Goal: Information Seeking & Learning: Find contact information

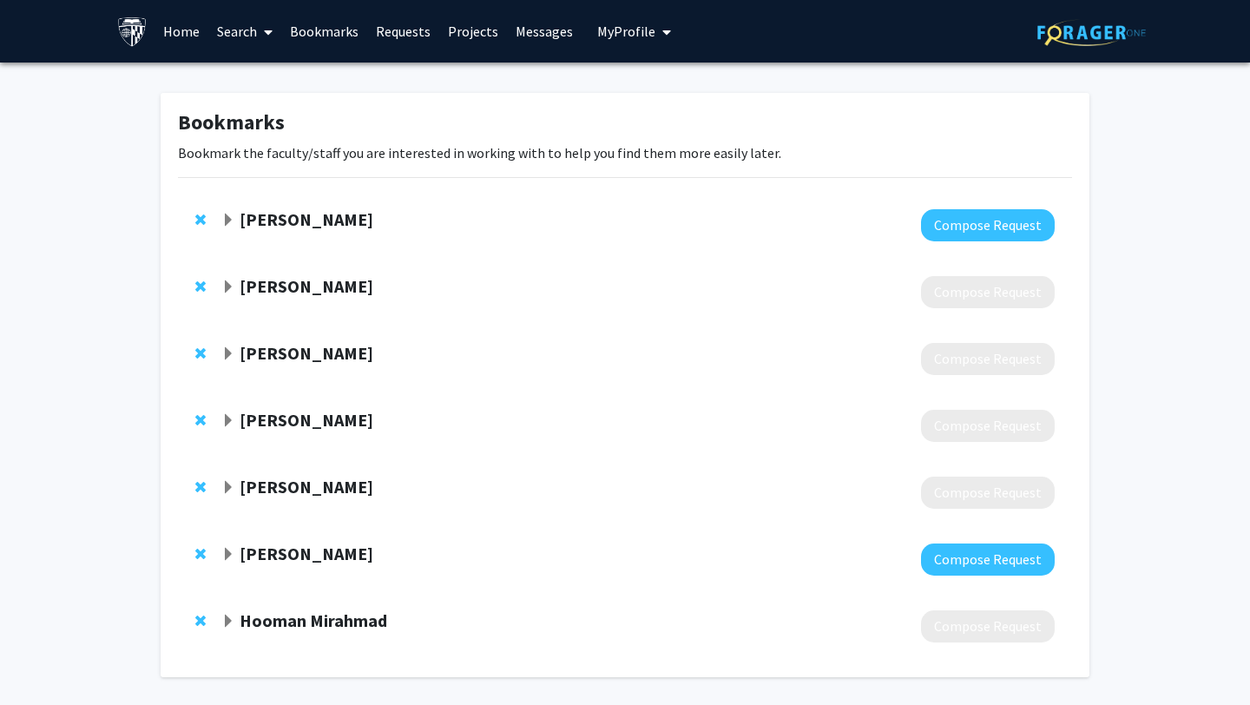
scroll to position [10, 0]
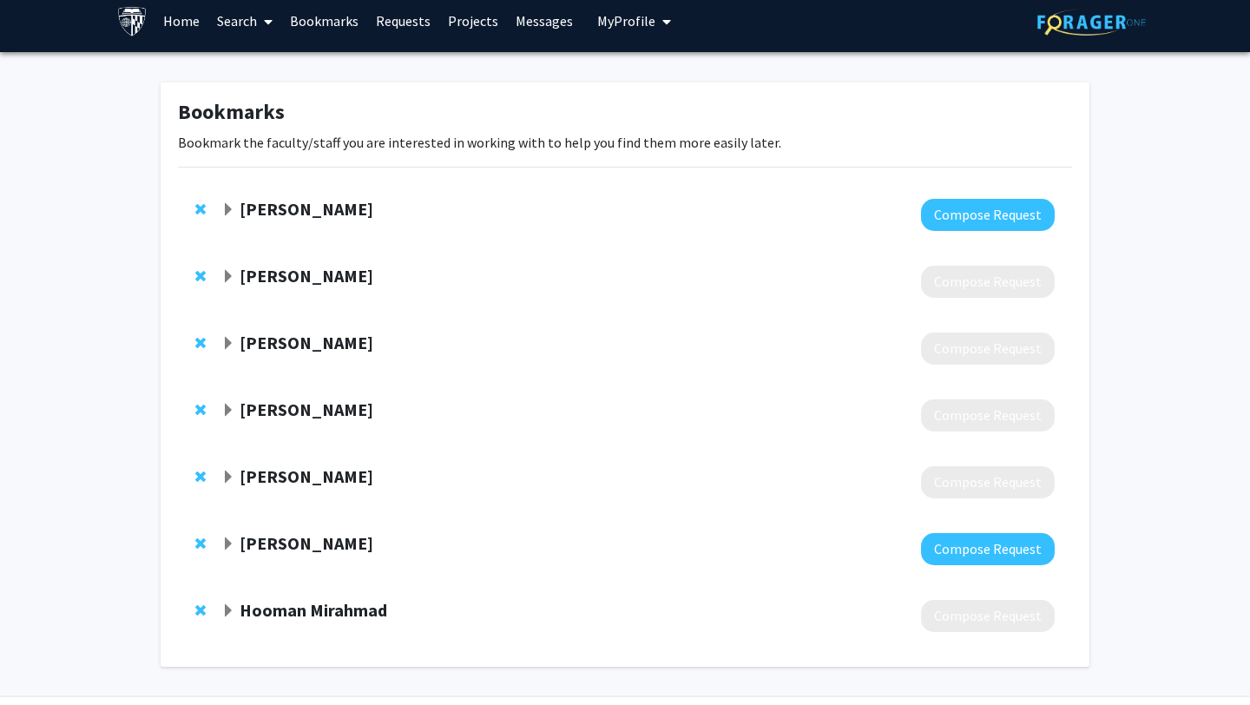
click at [234, 211] on div "Walaa Garoot" at bounding box center [408, 210] width 375 height 22
click at [224, 207] on span "Expand Walaa Garoot Bookmark" at bounding box center [228, 210] width 14 height 14
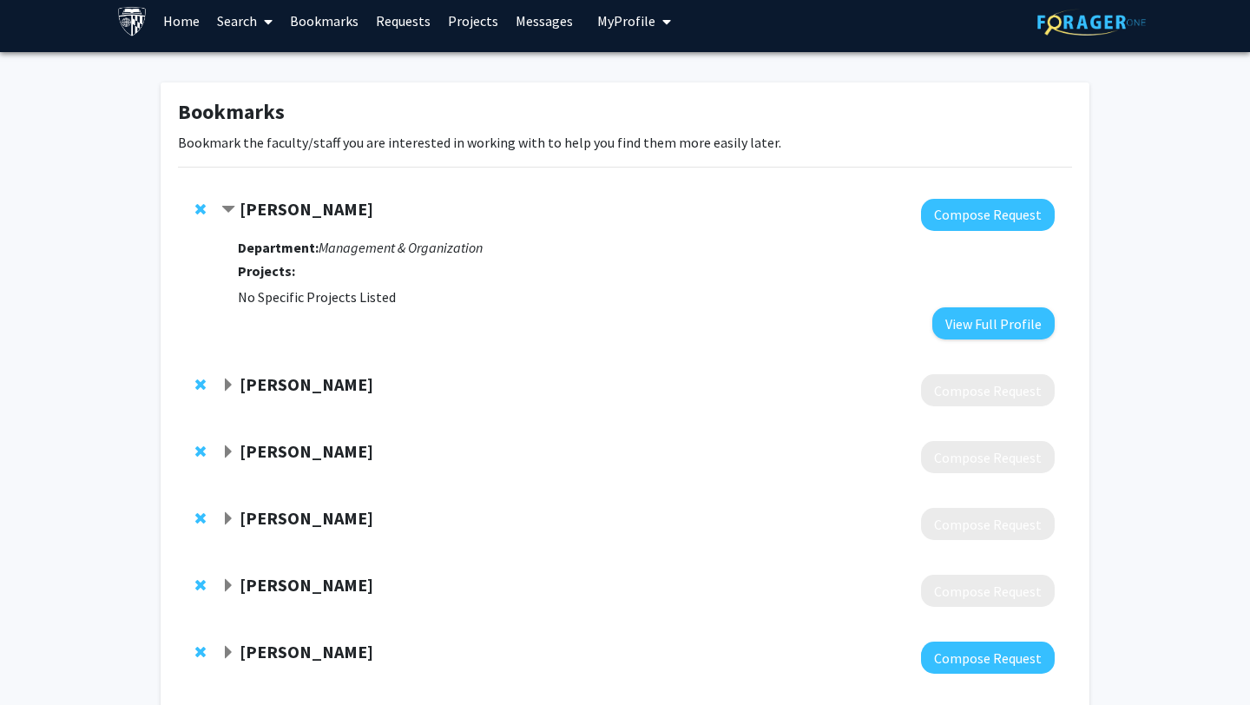
click at [225, 207] on span "Contract Walaa Garoot Bookmark" at bounding box center [228, 210] width 14 height 14
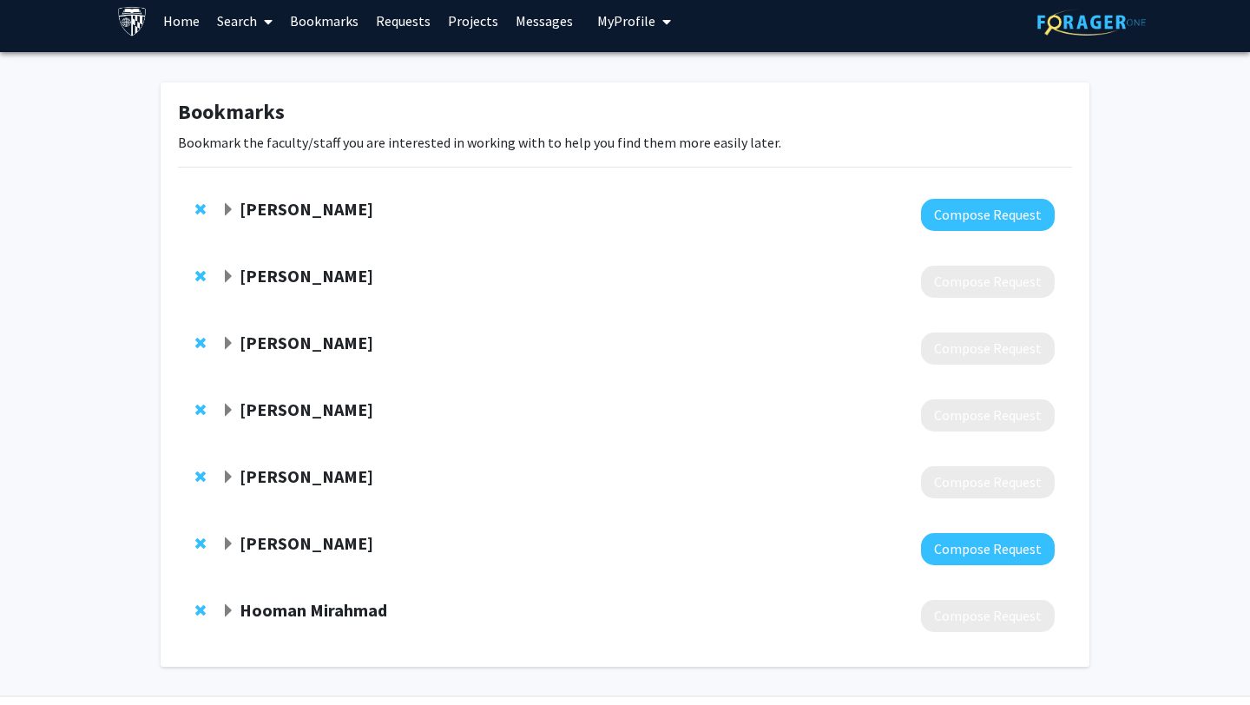
click at [260, 212] on strong "Walaa Garoot" at bounding box center [307, 209] width 134 height 22
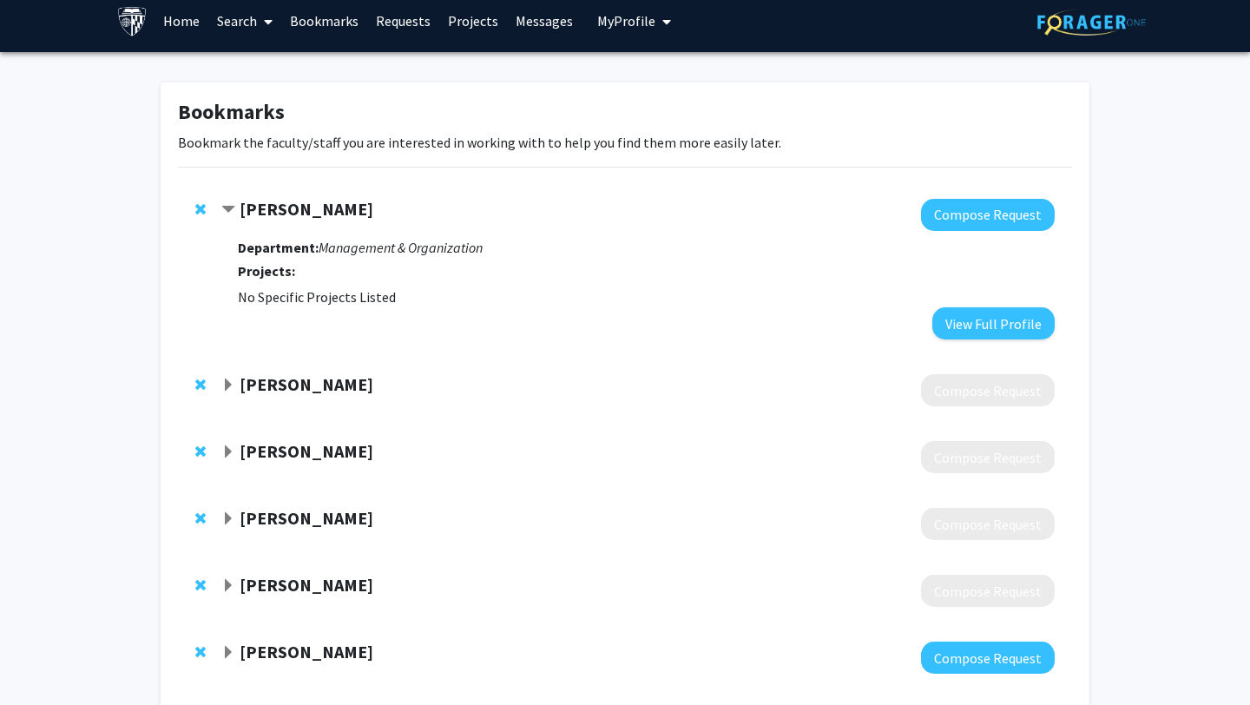
click at [278, 266] on strong "Projects:" at bounding box center [266, 270] width 57 height 17
click at [226, 214] on span "Contract Walaa Garoot Bookmark" at bounding box center [228, 210] width 14 height 14
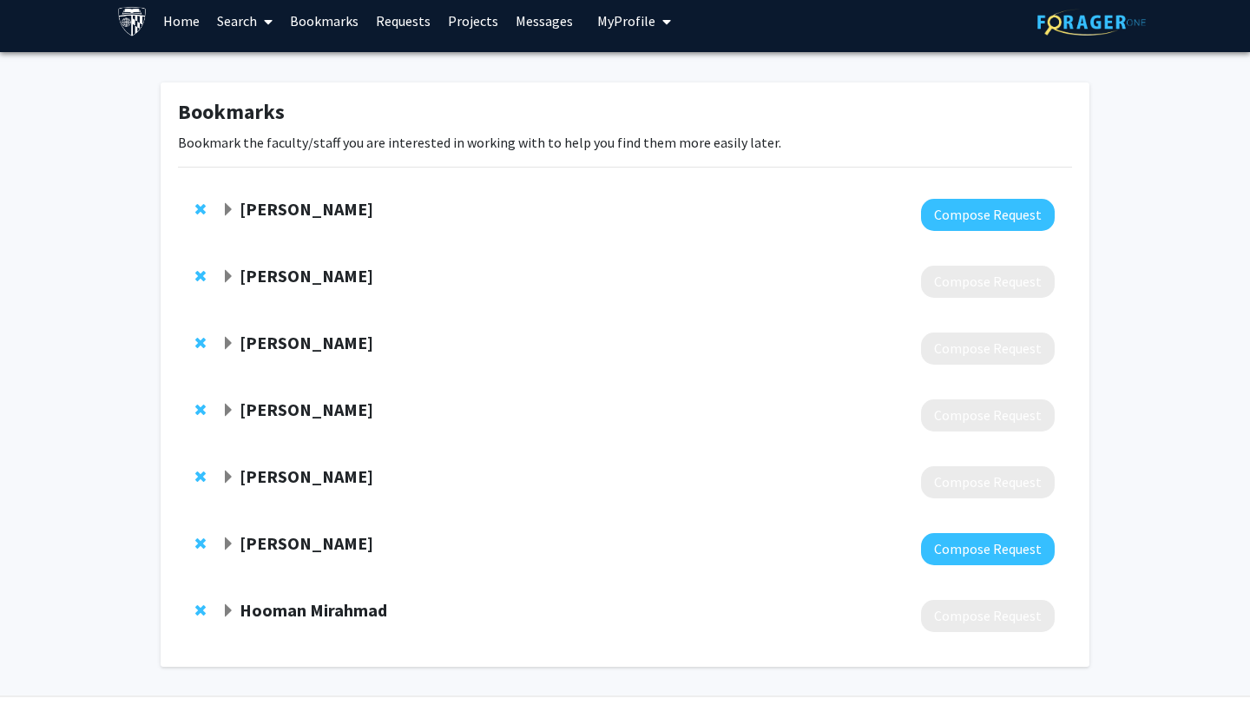
click at [222, 342] on span "Expand Ning Li Bookmark" at bounding box center [228, 344] width 14 height 14
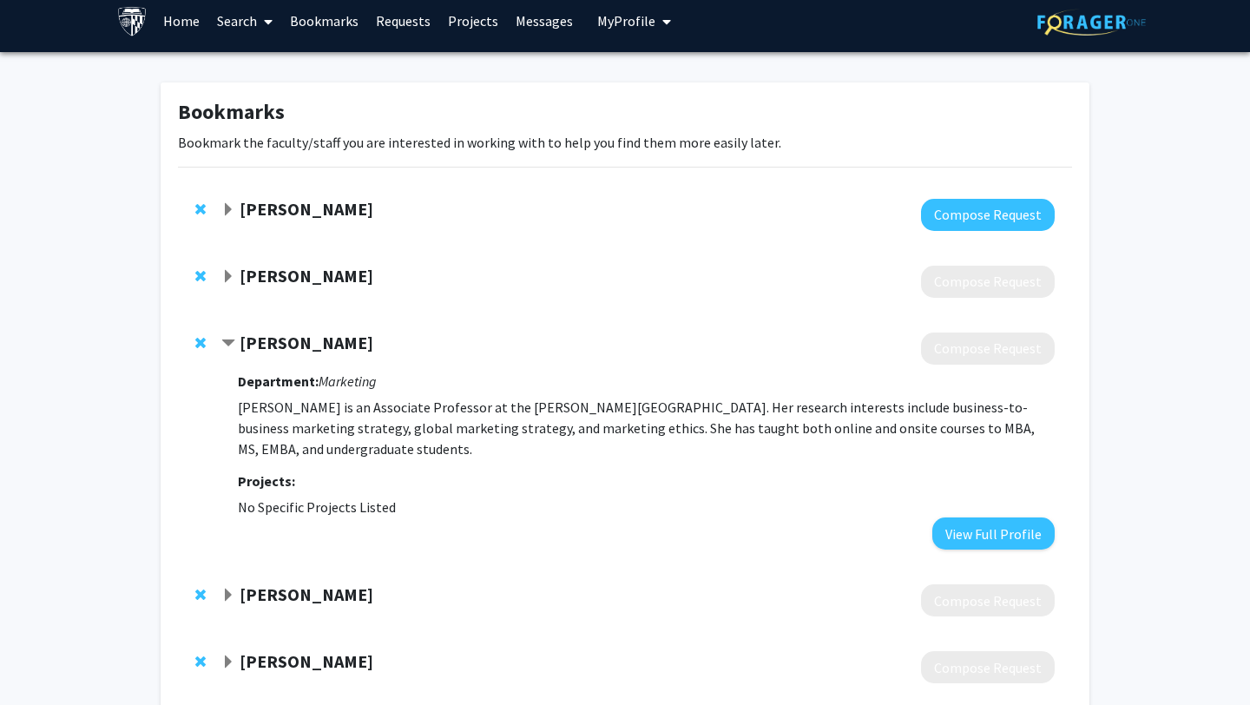
click at [225, 341] on span "Contract Ning Li Bookmark" at bounding box center [228, 344] width 14 height 14
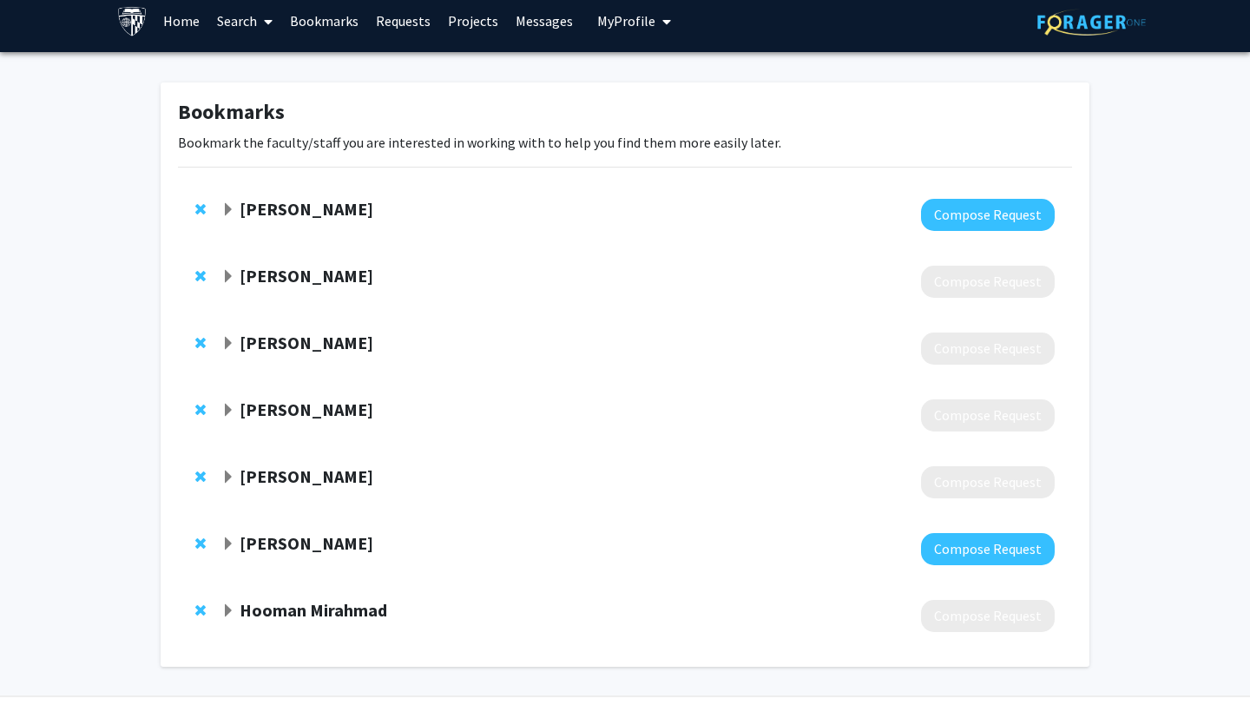
click at [221, 421] on div "Joel Le Bon" at bounding box center [408, 410] width 375 height 22
click at [222, 415] on span "Expand Joel Le Bon Bookmark" at bounding box center [228, 411] width 14 height 14
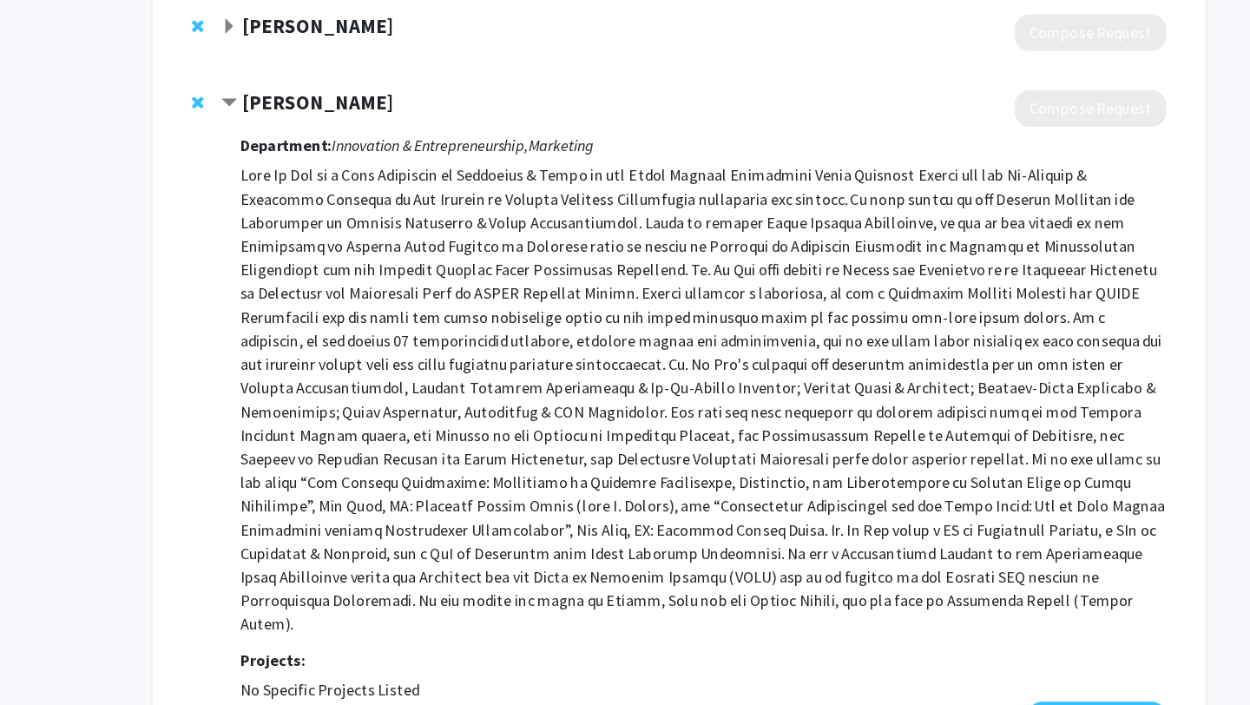
scroll to position [259, 0]
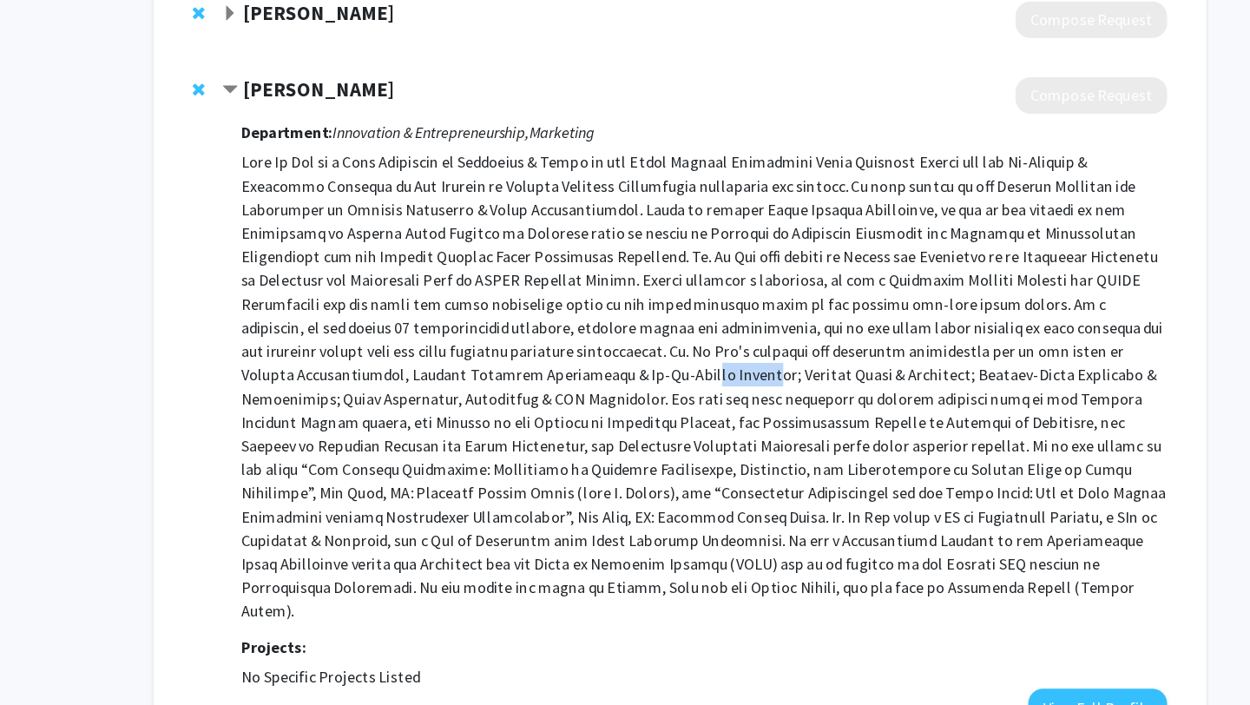
drag, startPoint x: 282, startPoint y: 410, endPoint x: 335, endPoint y: 411, distance: 53.0
click at [334, 411] on p at bounding box center [646, 423] width 817 height 417
click at [335, 411] on p at bounding box center [646, 423] width 817 height 417
drag, startPoint x: 335, startPoint y: 411, endPoint x: 445, endPoint y: 420, distance: 110.7
click at [445, 420] on p at bounding box center [646, 423] width 817 height 417
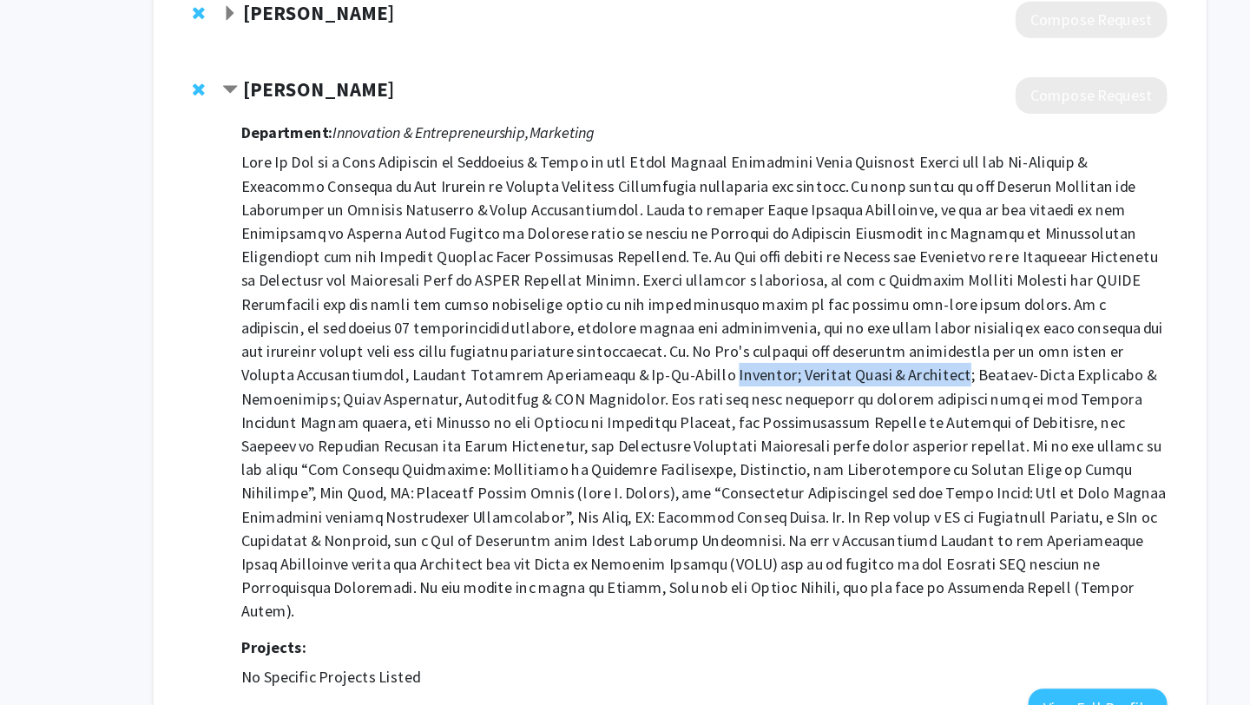
click at [445, 420] on p at bounding box center [646, 423] width 817 height 417
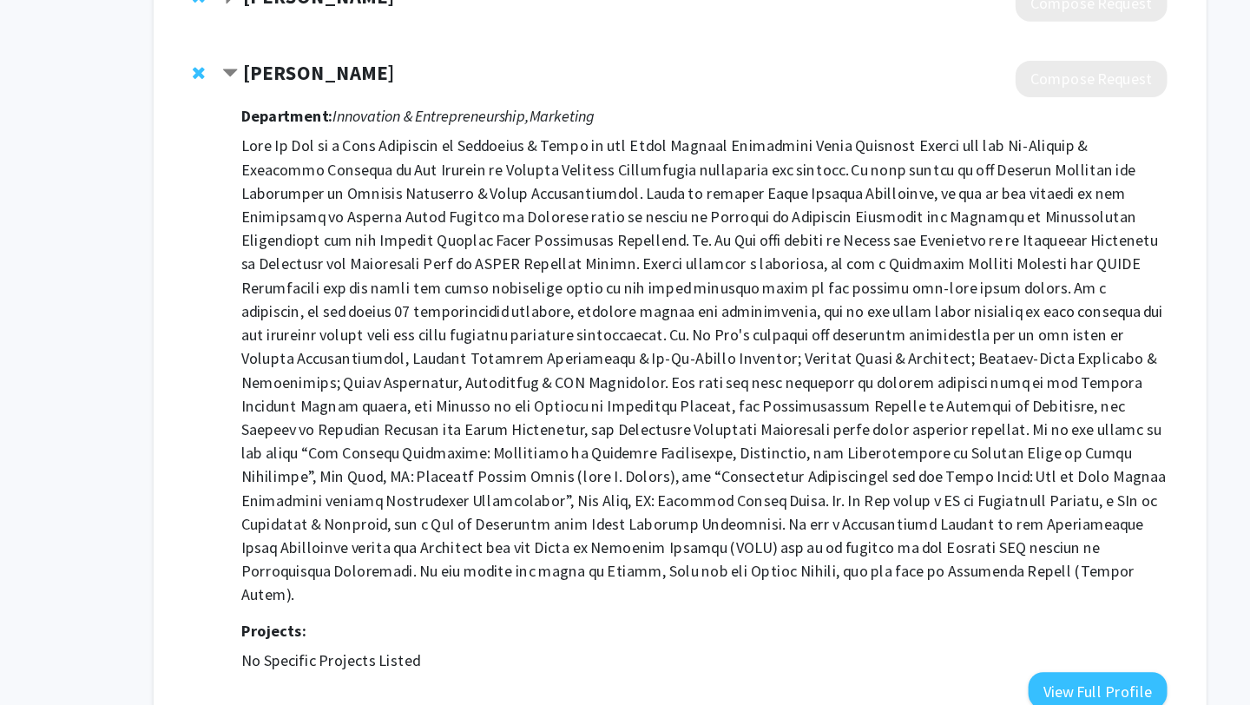
scroll to position [274, 0]
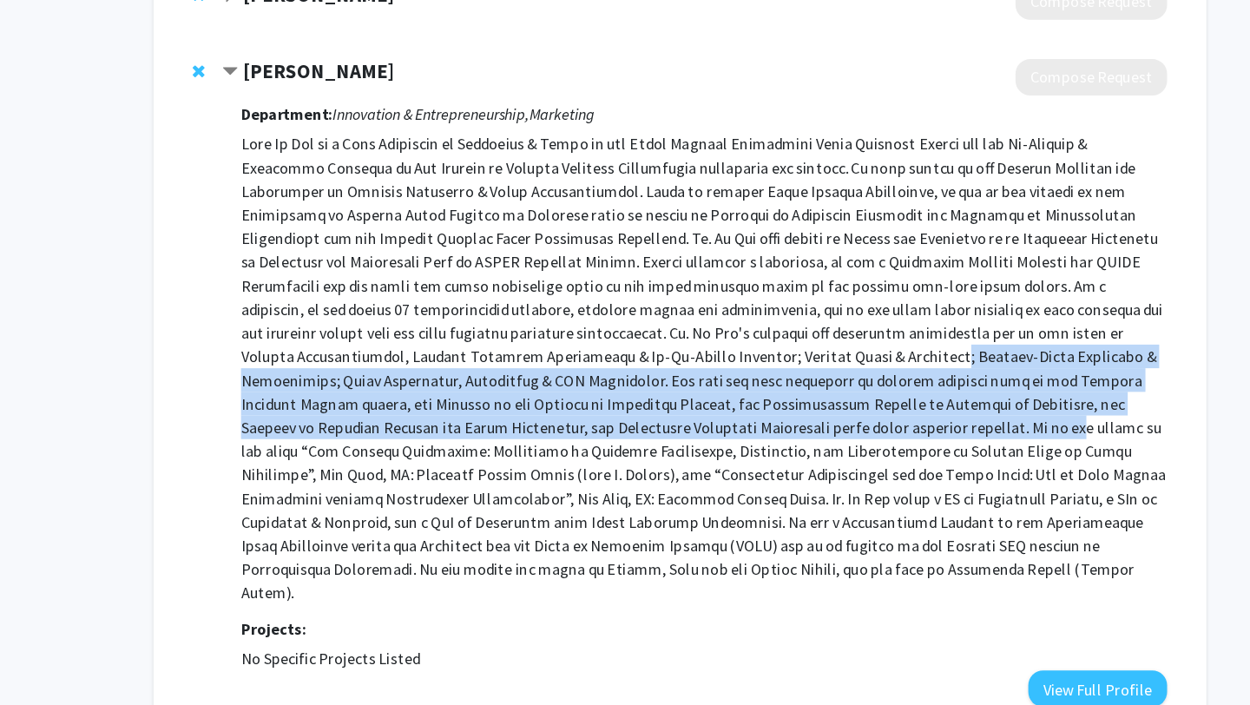
drag, startPoint x: 492, startPoint y: 391, endPoint x: 557, endPoint y: 460, distance: 95.2
click at [556, 458] on p at bounding box center [646, 408] width 817 height 417
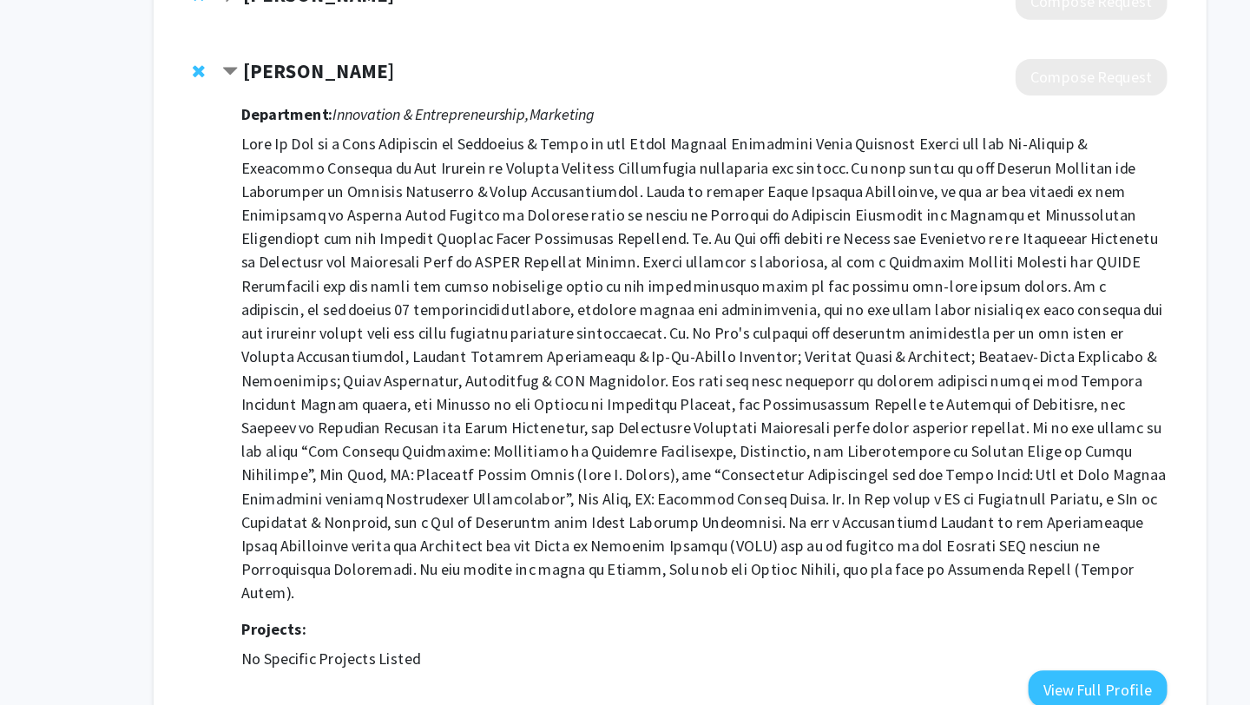
click at [557, 460] on p at bounding box center [646, 408] width 817 height 417
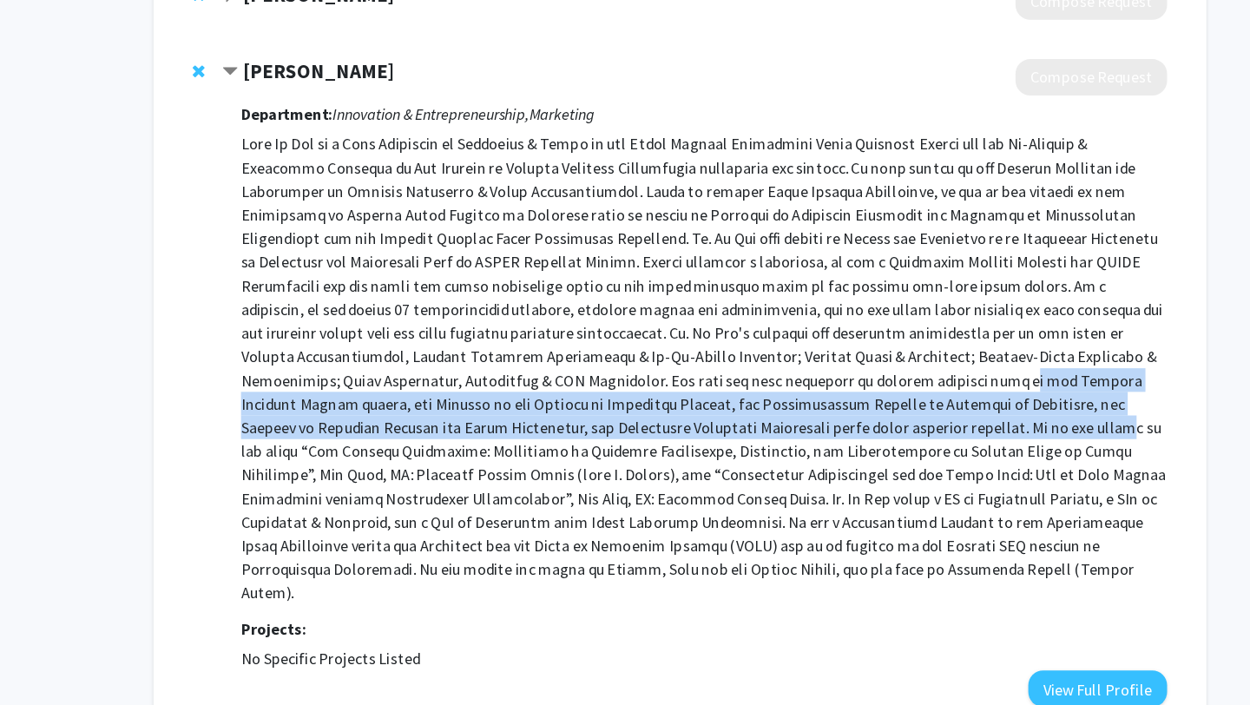
drag, startPoint x: 532, startPoint y: 421, endPoint x: 593, endPoint y: 452, distance: 68.3
click at [593, 452] on p at bounding box center [646, 408] width 817 height 417
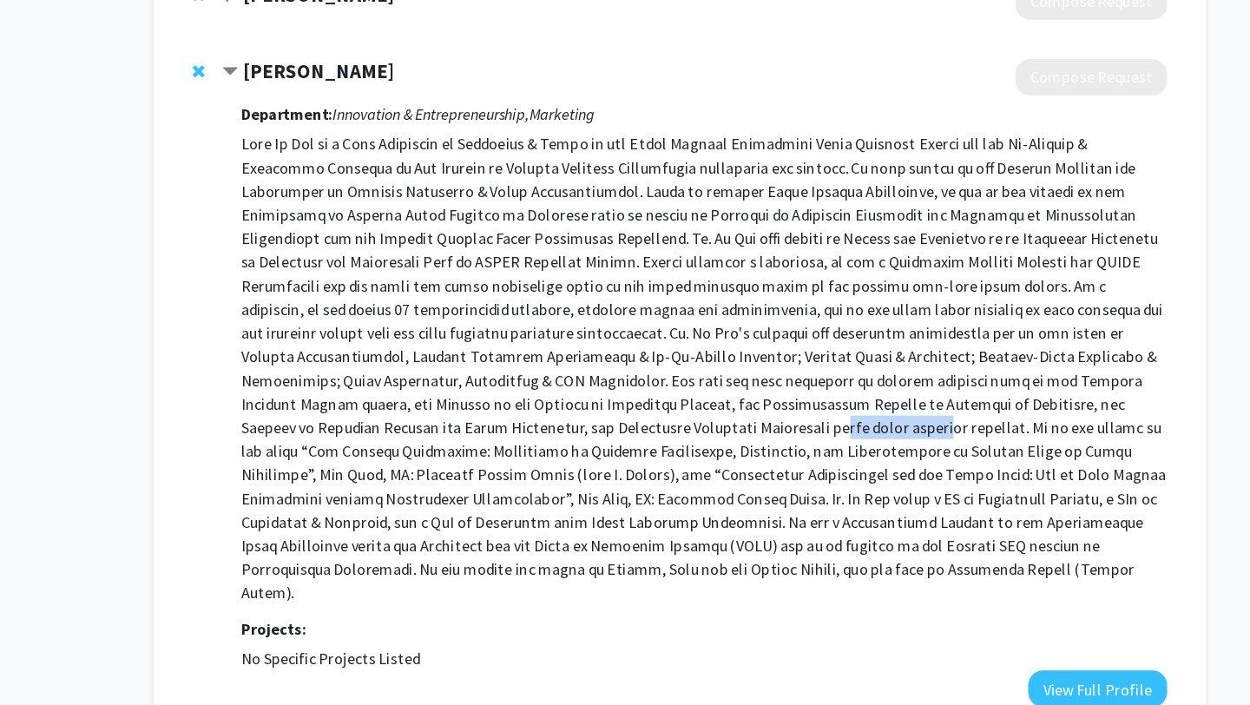
drag, startPoint x: 333, startPoint y: 451, endPoint x: 436, endPoint y: 451, distance: 103.3
click at [438, 451] on p at bounding box center [646, 408] width 817 height 417
click at [436, 451] on p at bounding box center [646, 408] width 817 height 417
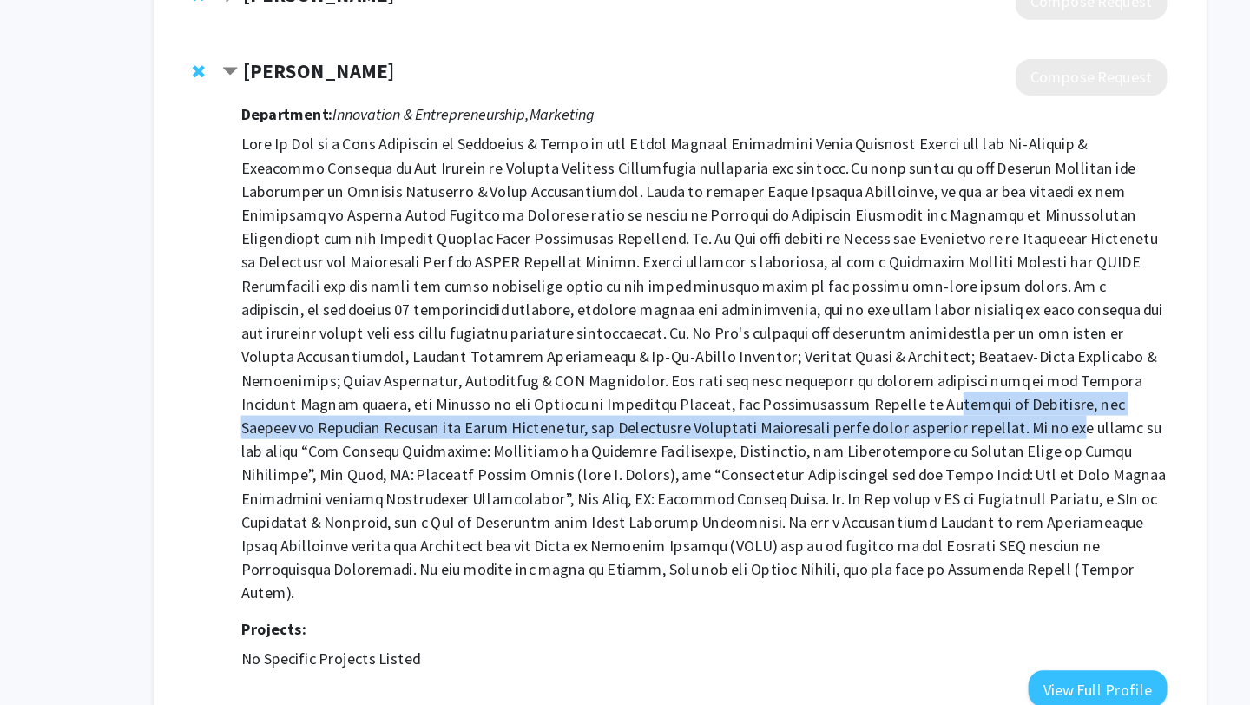
drag, startPoint x: 413, startPoint y: 444, endPoint x: 550, endPoint y: 467, distance: 138.3
click at [549, 467] on p at bounding box center [646, 408] width 817 height 417
click at [550, 467] on p at bounding box center [646, 408] width 817 height 417
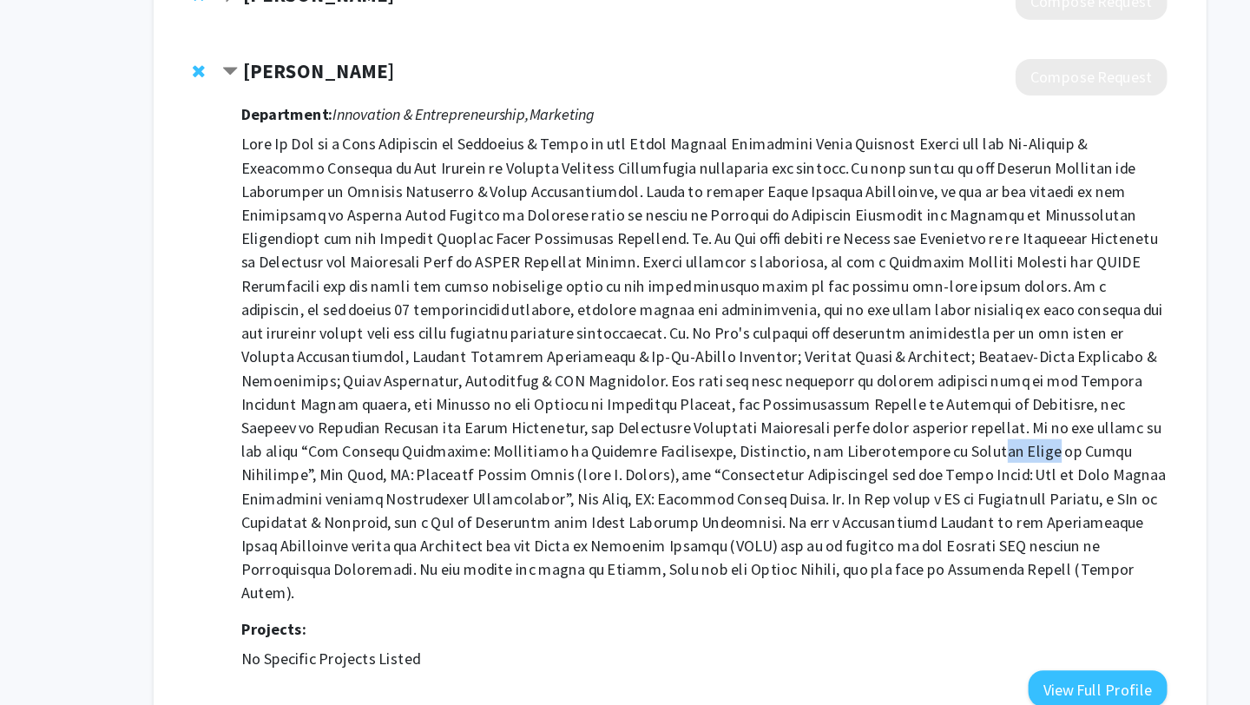
drag, startPoint x: 461, startPoint y: 474, endPoint x: 505, endPoint y: 474, distance: 44.3
click at [505, 474] on p at bounding box center [646, 408] width 817 height 417
drag, startPoint x: 504, startPoint y: 457, endPoint x: 551, endPoint y: 525, distance: 83.1
click at [553, 524] on p at bounding box center [646, 408] width 817 height 417
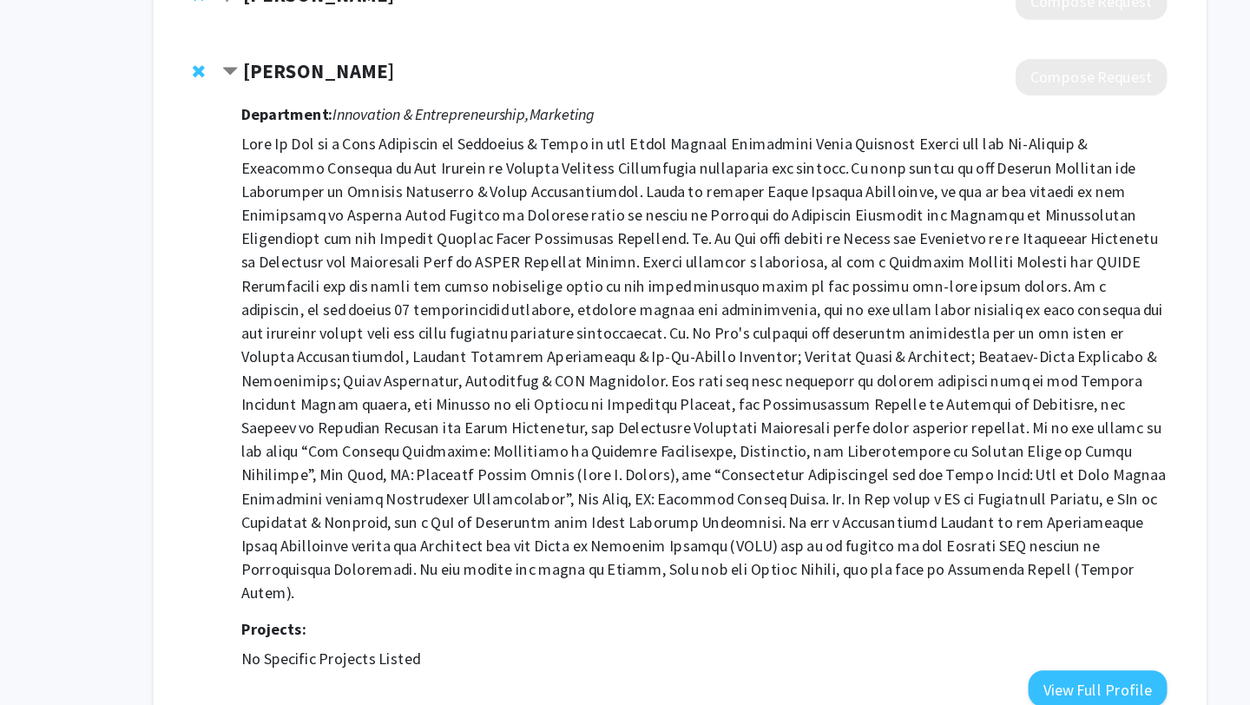
click at [551, 525] on p at bounding box center [646, 408] width 817 height 417
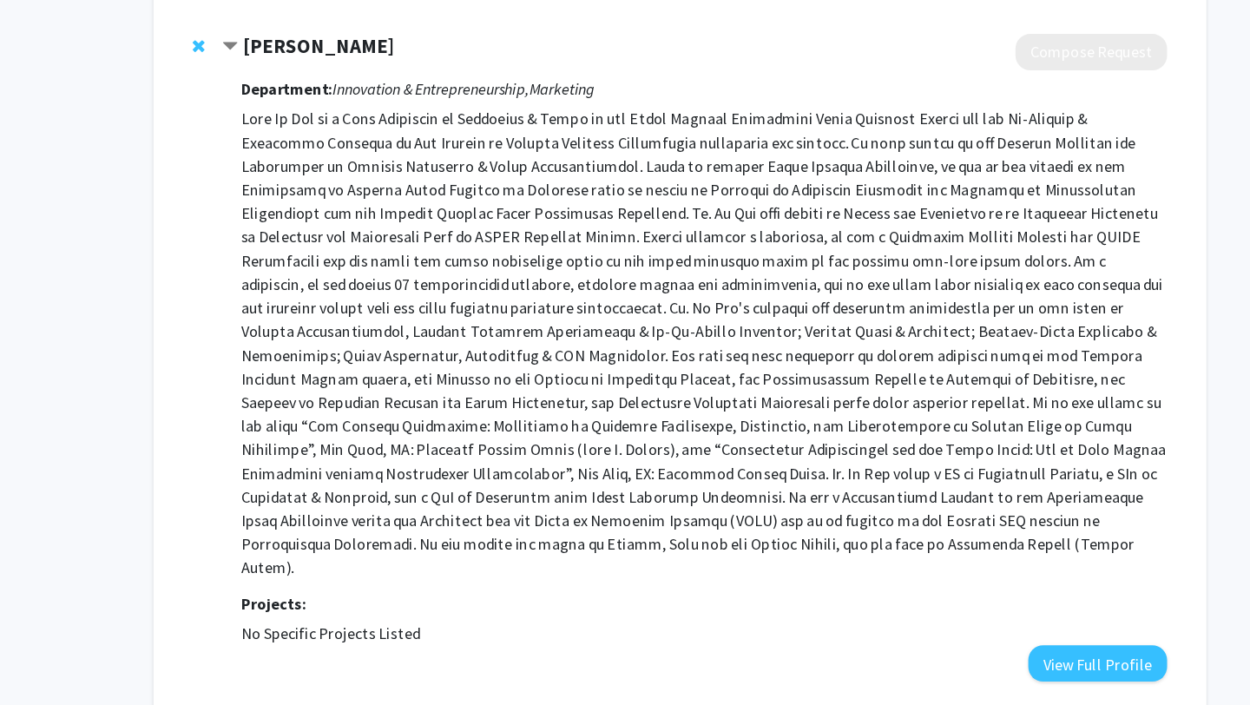
scroll to position [306, 0]
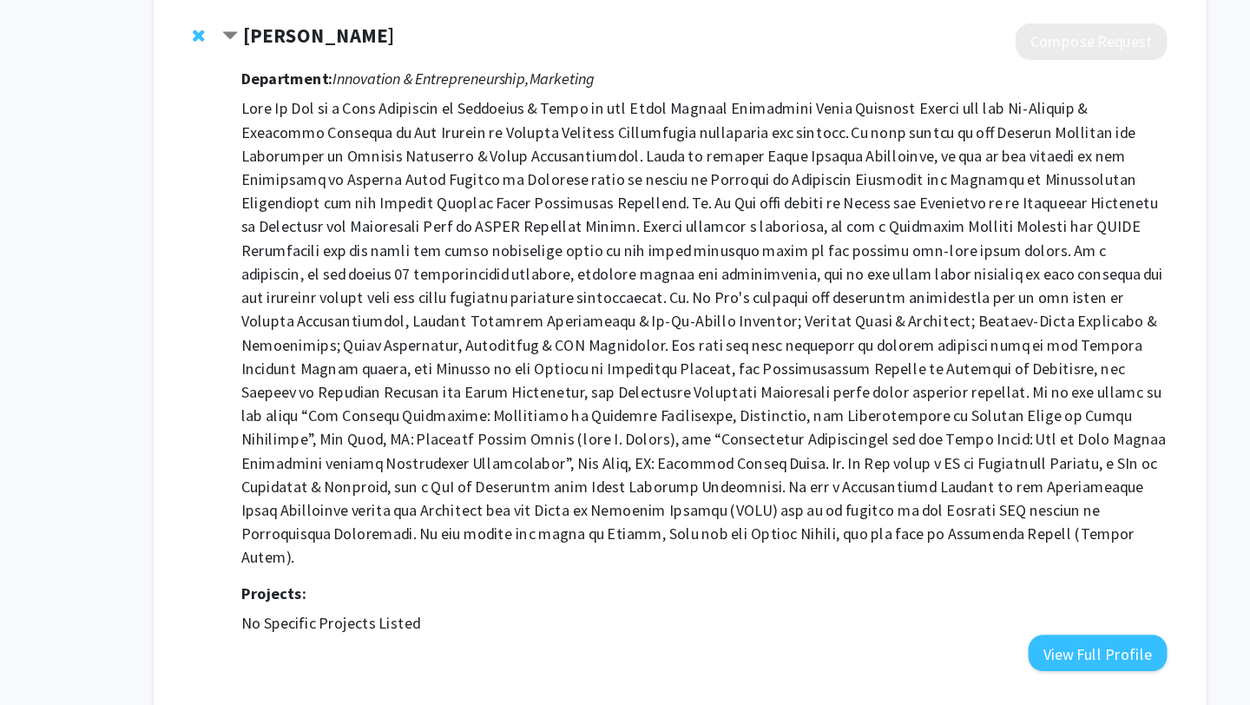
drag, startPoint x: 563, startPoint y: 455, endPoint x: 565, endPoint y: 537, distance: 82.5
click at [565, 537] on p at bounding box center [646, 376] width 817 height 417
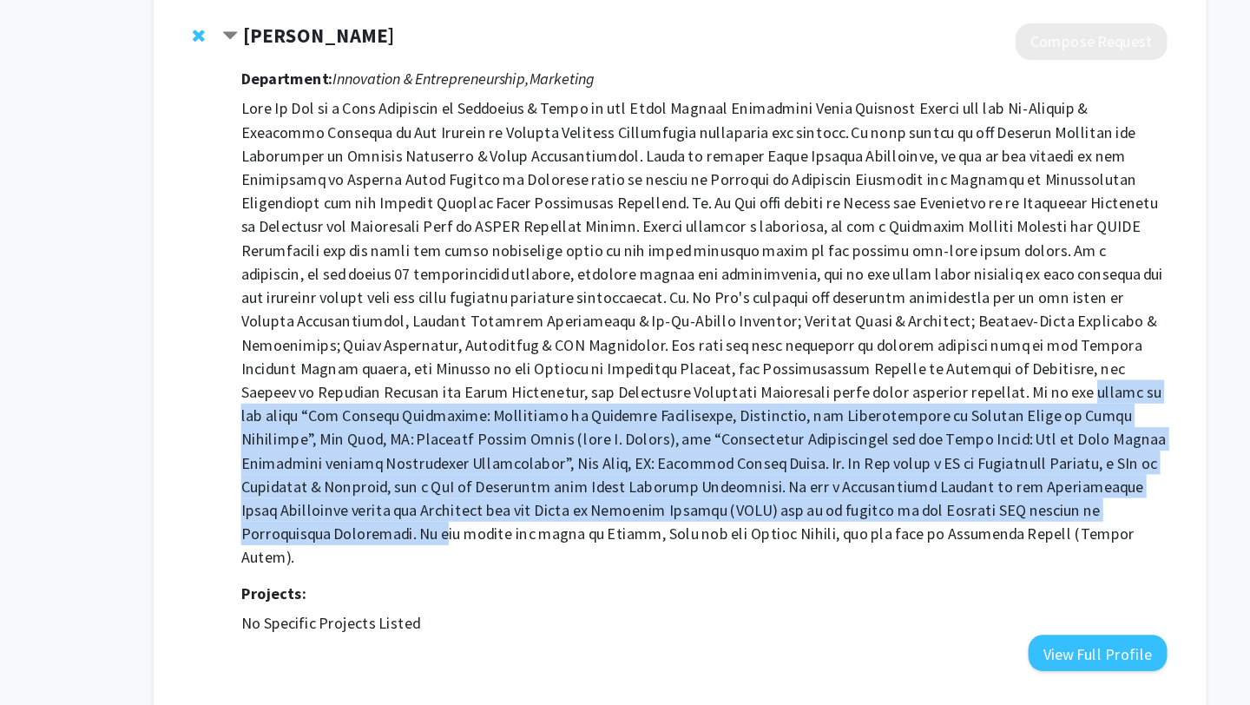
drag, startPoint x: 565, startPoint y: 537, endPoint x: 561, endPoint y: 425, distance: 112.1
click at [561, 425] on p at bounding box center [646, 376] width 817 height 417
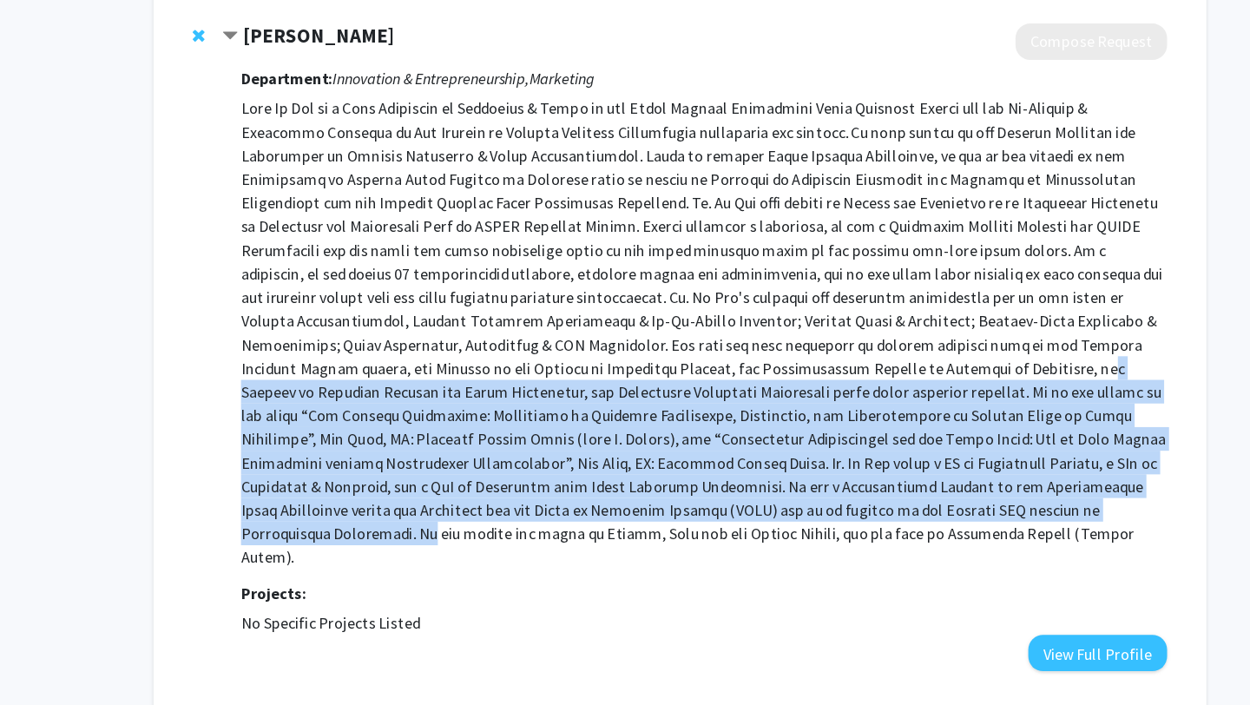
drag, startPoint x: 547, startPoint y: 413, endPoint x: 556, endPoint y: 532, distance: 119.3
click at [557, 534] on p at bounding box center [646, 376] width 817 height 417
click at [556, 532] on p at bounding box center [646, 376] width 817 height 417
drag, startPoint x: 555, startPoint y: 539, endPoint x: 555, endPoint y: 409, distance: 130.2
click at [555, 409] on p at bounding box center [646, 376] width 817 height 417
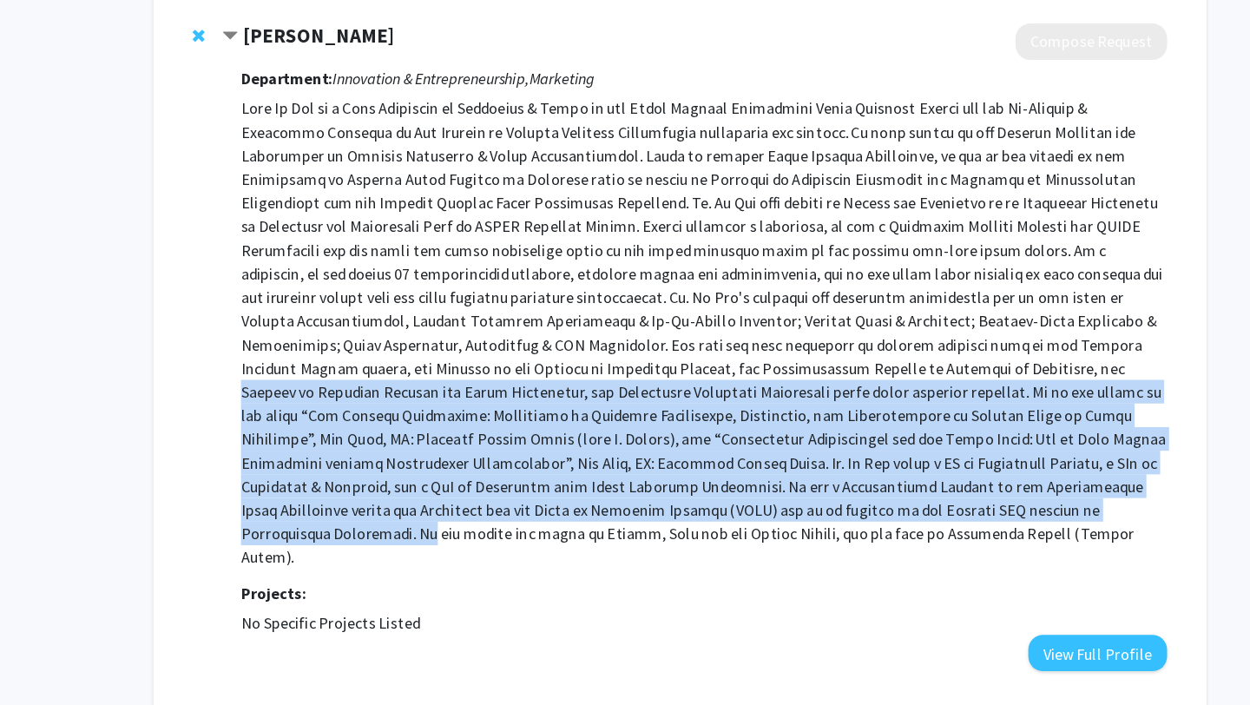
click at [555, 409] on p at bounding box center [646, 376] width 817 height 417
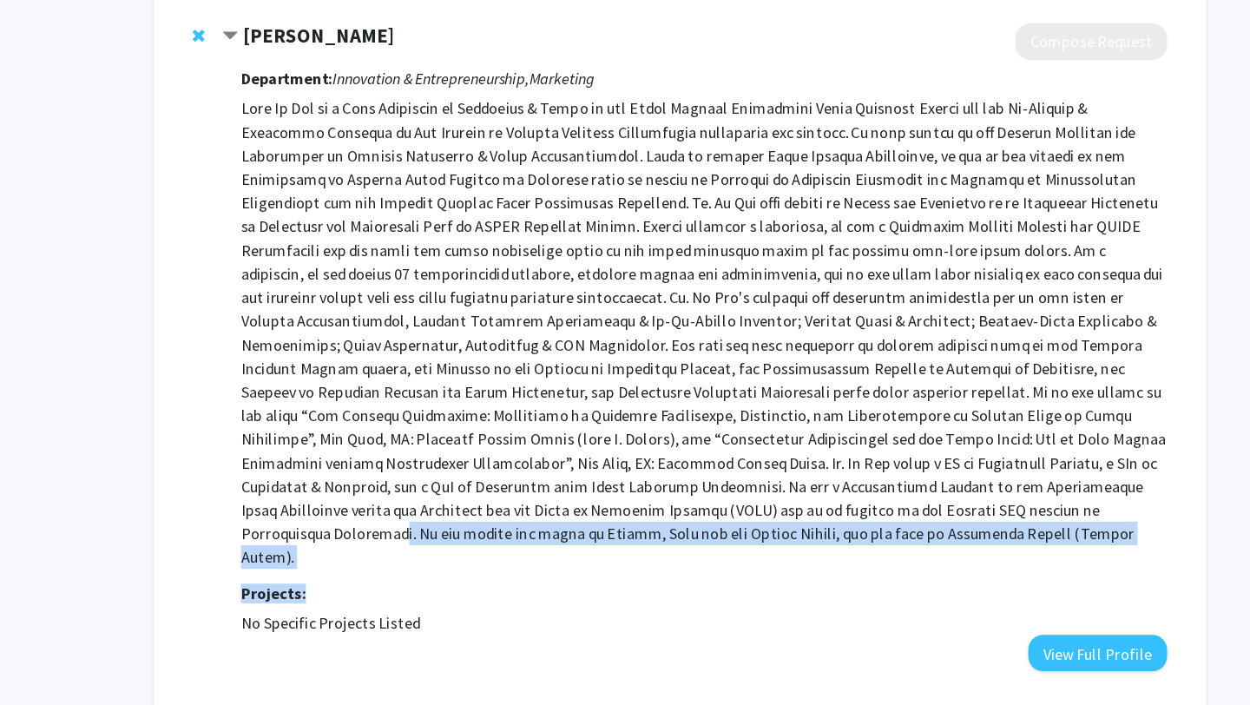
drag, startPoint x: 531, startPoint y: 524, endPoint x: 541, endPoint y: 592, distance: 69.2
click at [541, 592] on div "Department: Innovation & Entrepreneurship, Marketing Projects: No Specific Proj…" at bounding box center [646, 404] width 817 height 539
click at [540, 598] on h3 "Projects:" at bounding box center [646, 606] width 817 height 16
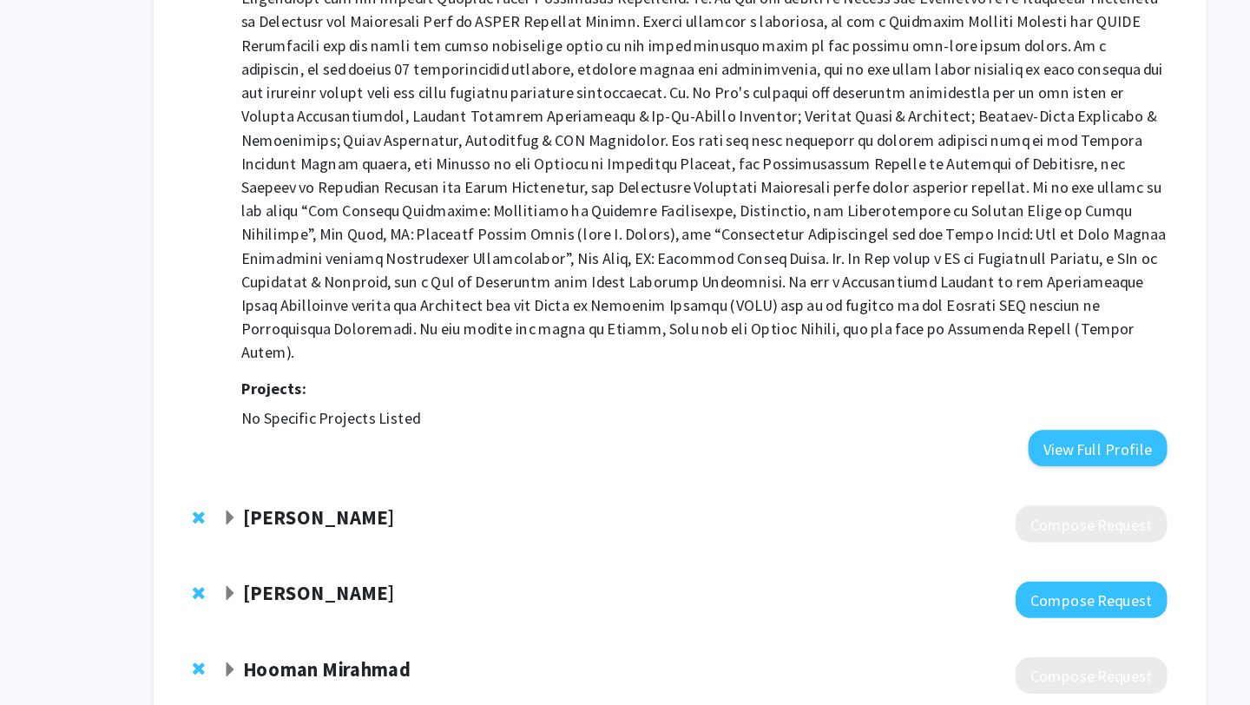
scroll to position [550, 0]
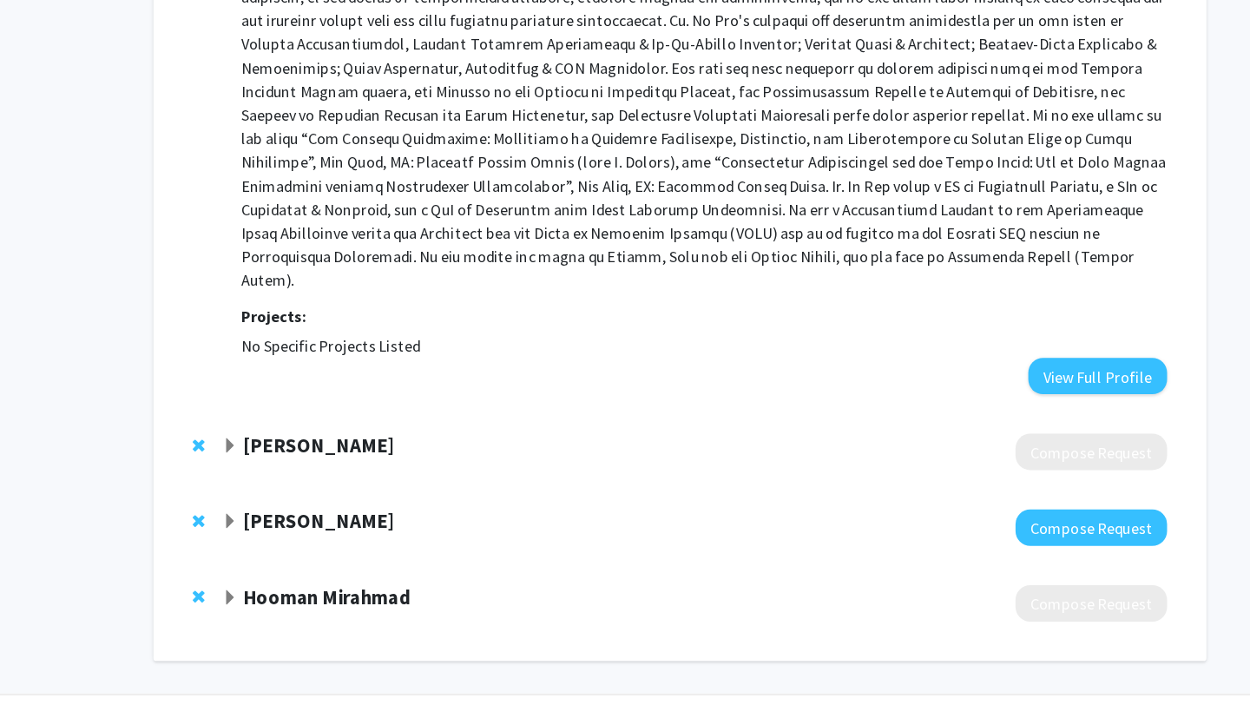
click at [333, 464] on strong "Evgeny Kagan" at bounding box center [307, 475] width 134 height 22
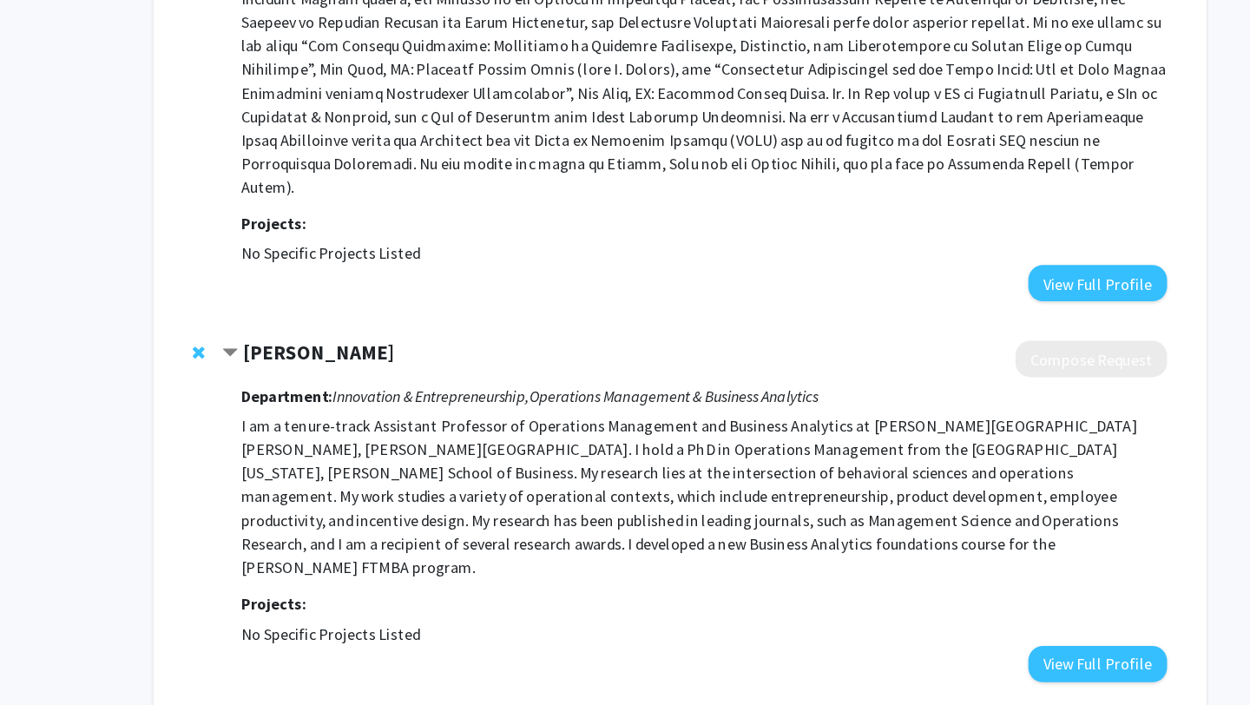
scroll to position [658, 0]
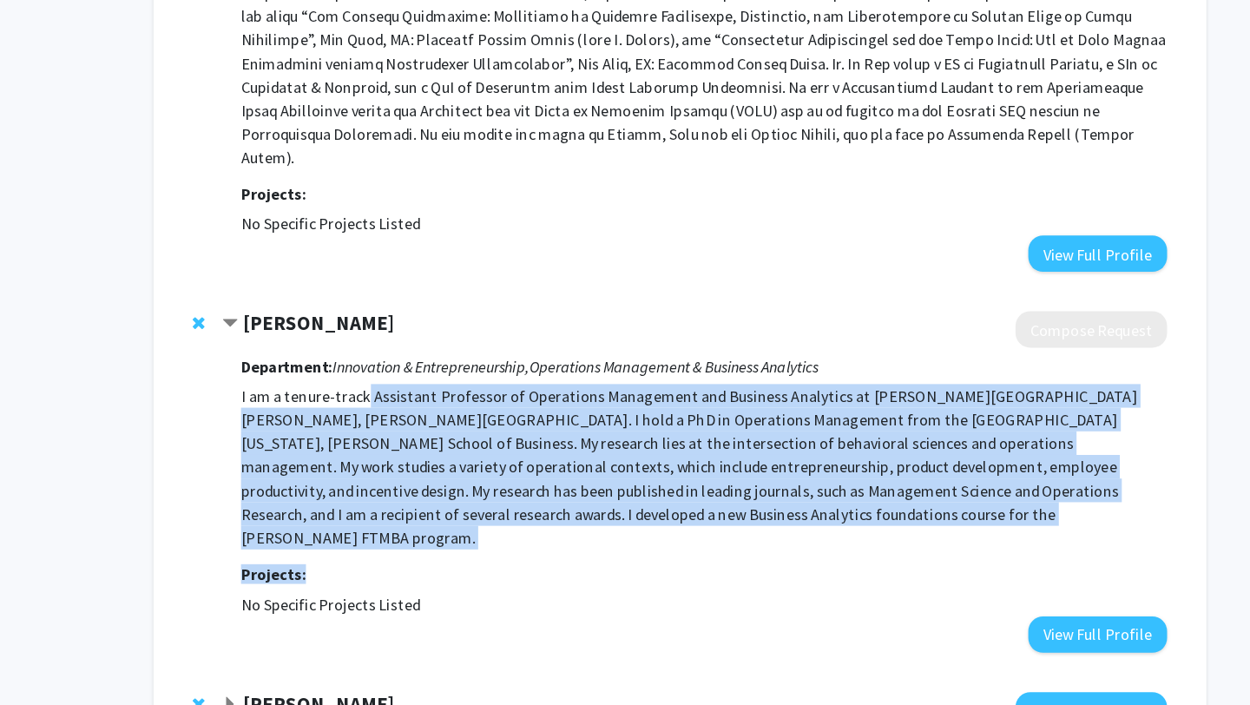
drag, startPoint x: 344, startPoint y: 412, endPoint x: 441, endPoint y: 540, distance: 161.1
click at [443, 540] on div "Department: Innovation & Entrepreneurship, Operations Management & Business Ana…" at bounding box center [646, 524] width 817 height 268
click at [441, 582] on h3 "Projects:" at bounding box center [646, 590] width 817 height 16
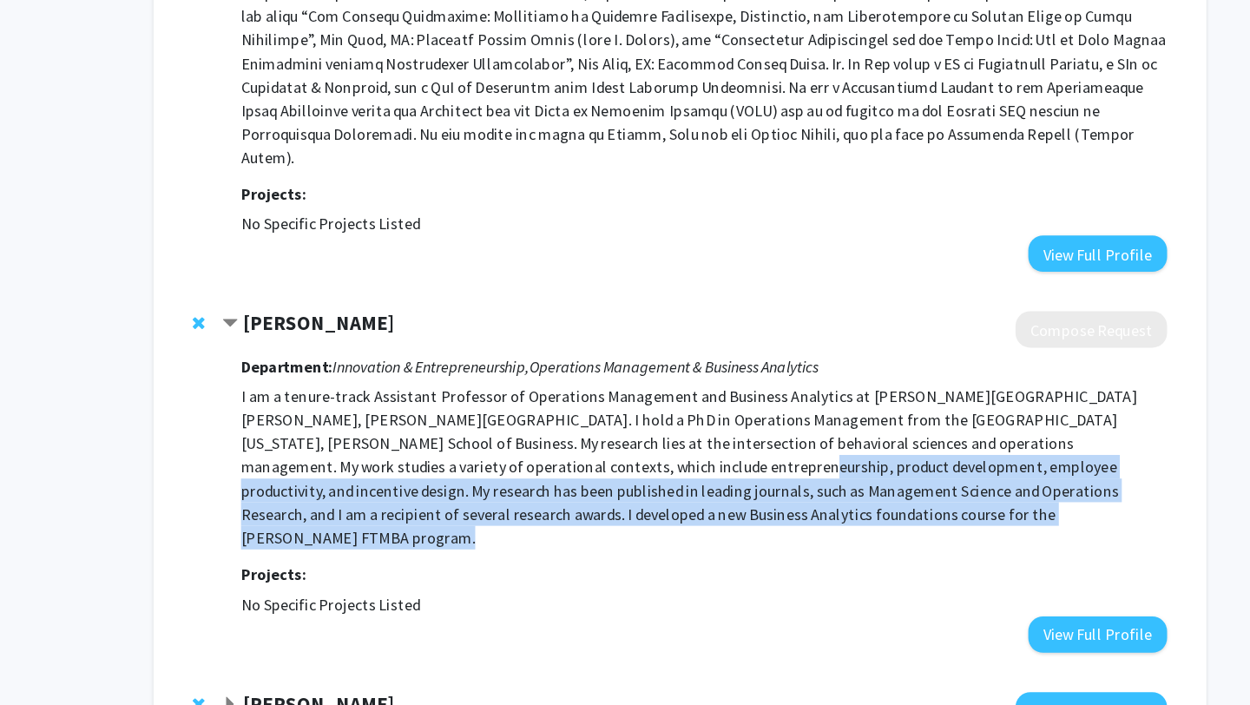
drag, startPoint x: 450, startPoint y: 464, endPoint x: 460, endPoint y: 538, distance: 75.4
click at [460, 538] on div "Department: Innovation & Entrepreneurship, Operations Management & Business Ana…" at bounding box center [646, 524] width 817 height 268
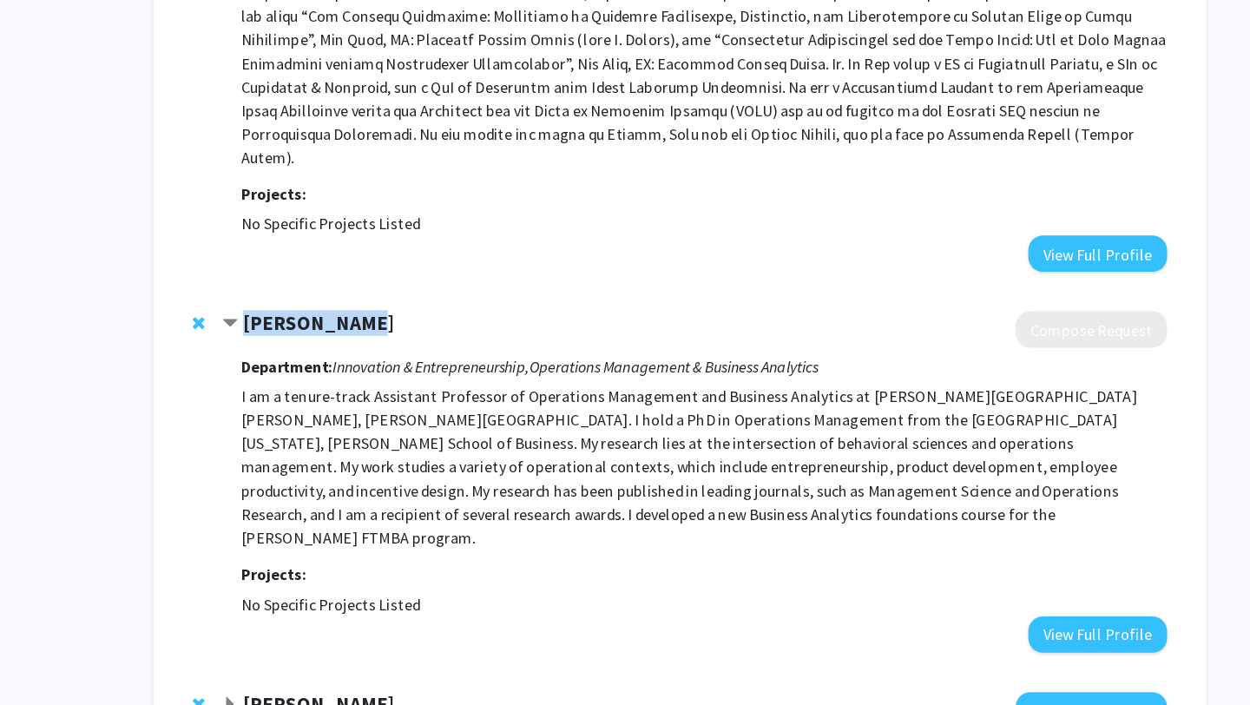
drag, startPoint x: 355, startPoint y: 355, endPoint x: 242, endPoint y: 348, distance: 113.1
click at [242, 358] on div "Evgeny Kagan" at bounding box center [408, 369] width 375 height 22
copy strong "Evgeny Kagan"
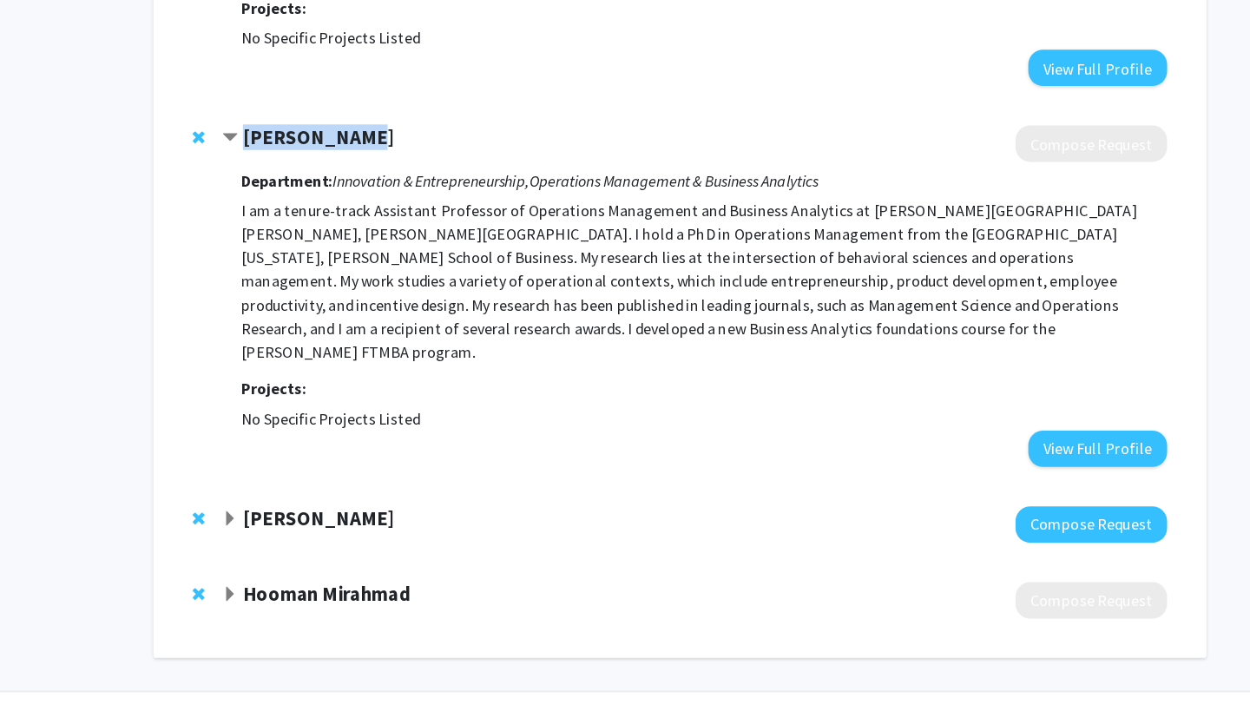
scroll to position [829, 0]
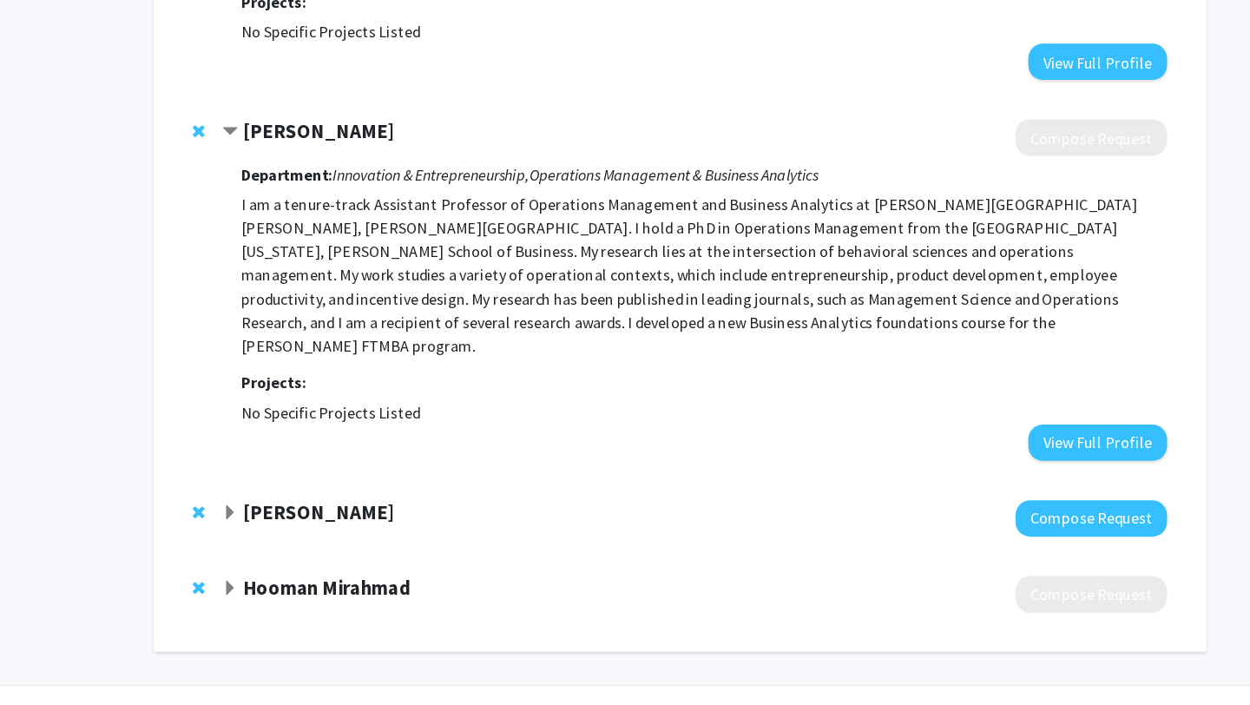
click at [277, 186] on strong "Evgeny Kagan" at bounding box center [307, 197] width 134 height 22
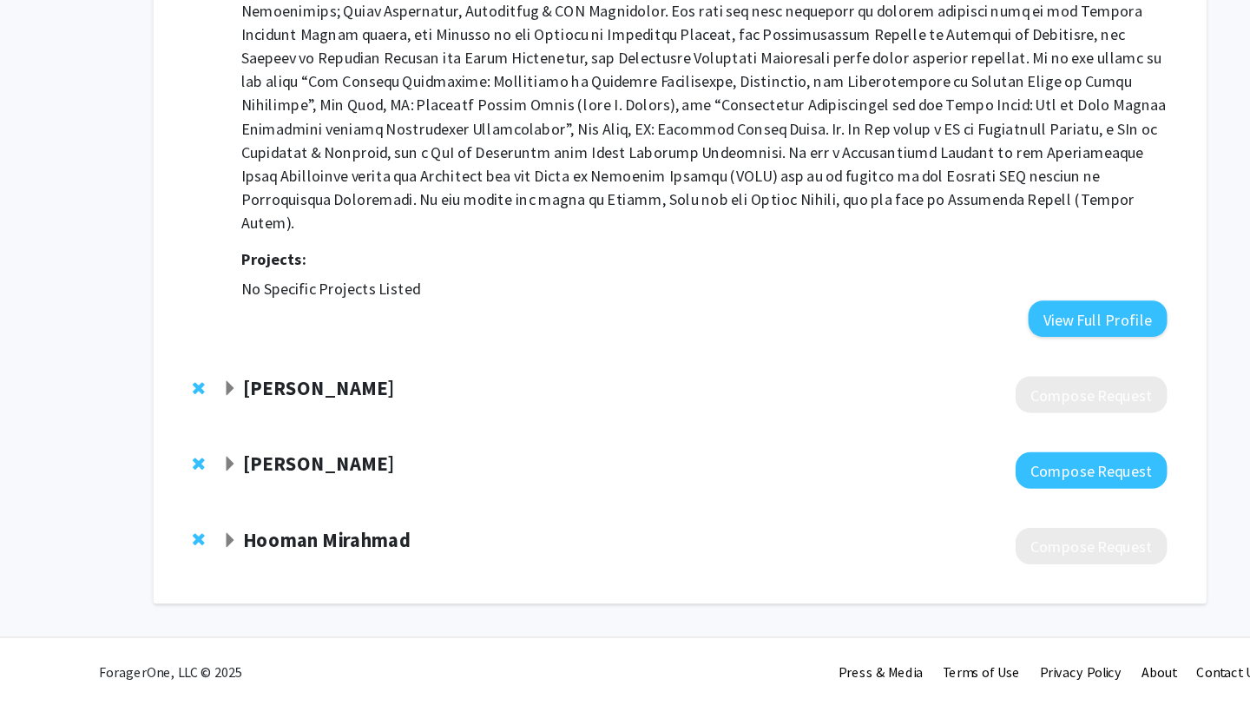
scroll to position [582, 0]
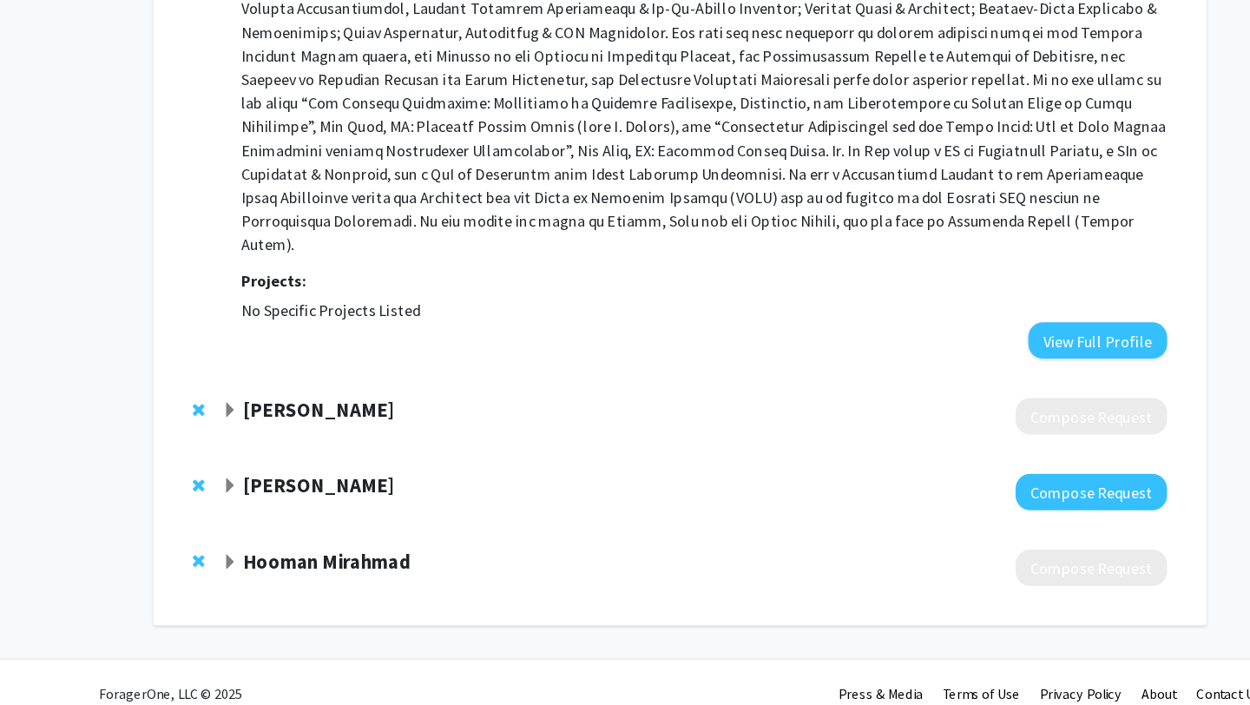
click at [325, 567] on strong "Hooman Mirahmad" at bounding box center [314, 578] width 148 height 22
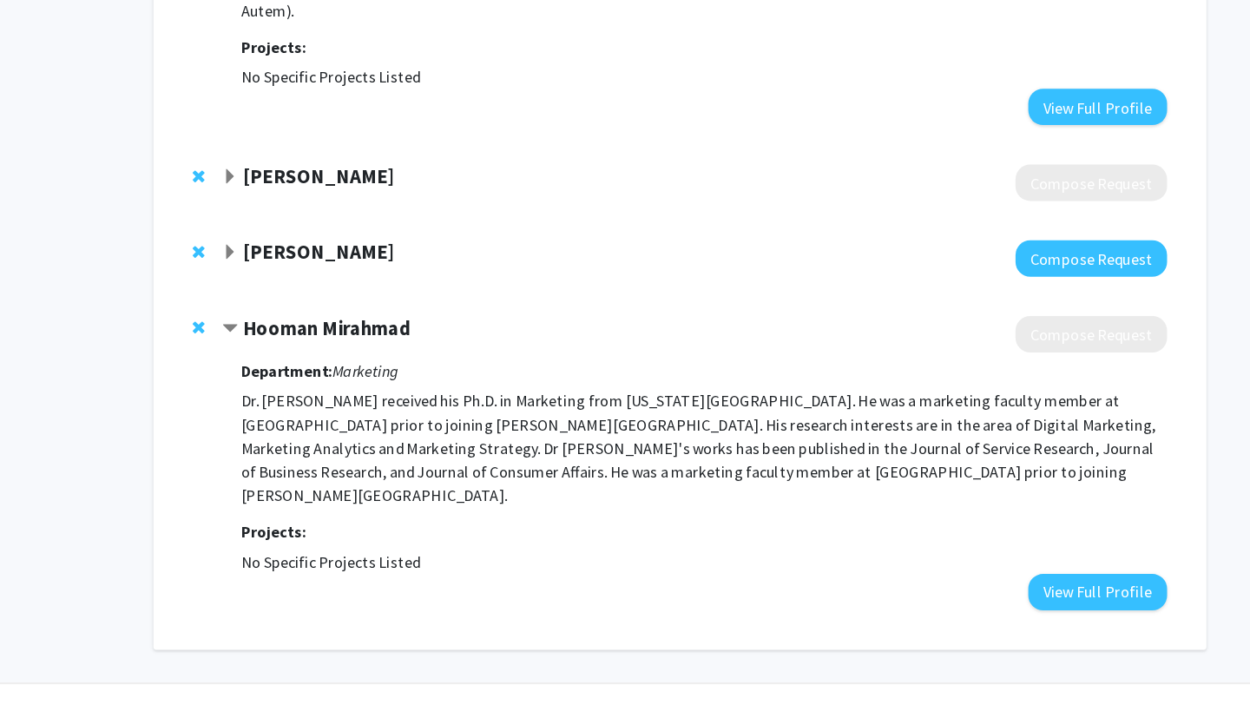
click at [291, 361] on strong "Hooman Mirahmad" at bounding box center [314, 372] width 148 height 22
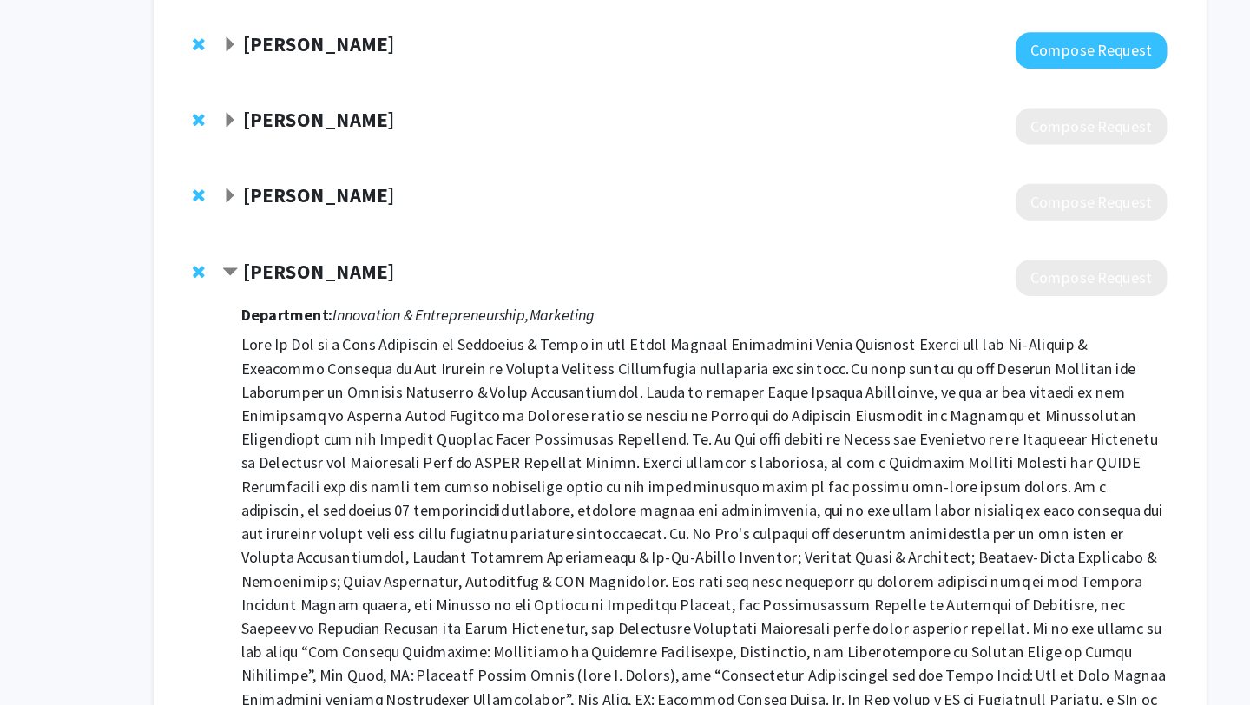
scroll to position [172, 0]
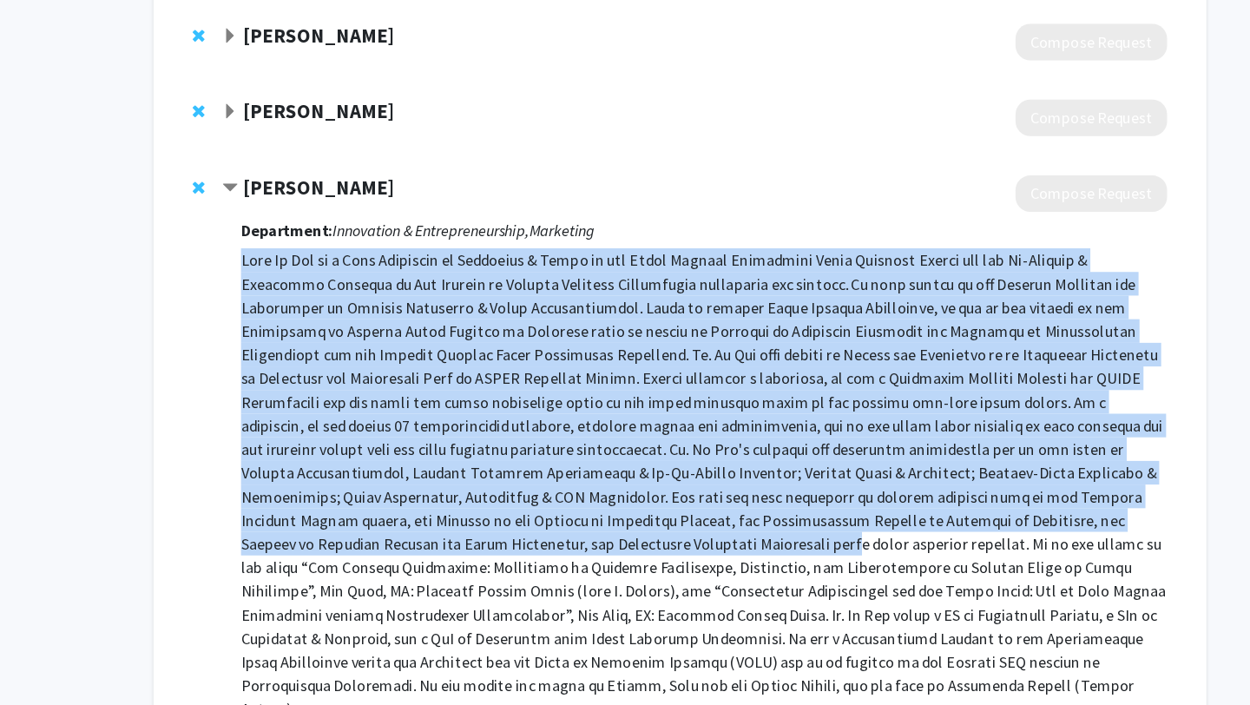
drag, startPoint x: 299, startPoint y: 298, endPoint x: 364, endPoint y: 587, distance: 296.3
click at [362, 585] on div "Department: Innovation & Entrepreneurship, Marketing Projects: No Specific Proj…" at bounding box center [646, 539] width 817 height 539
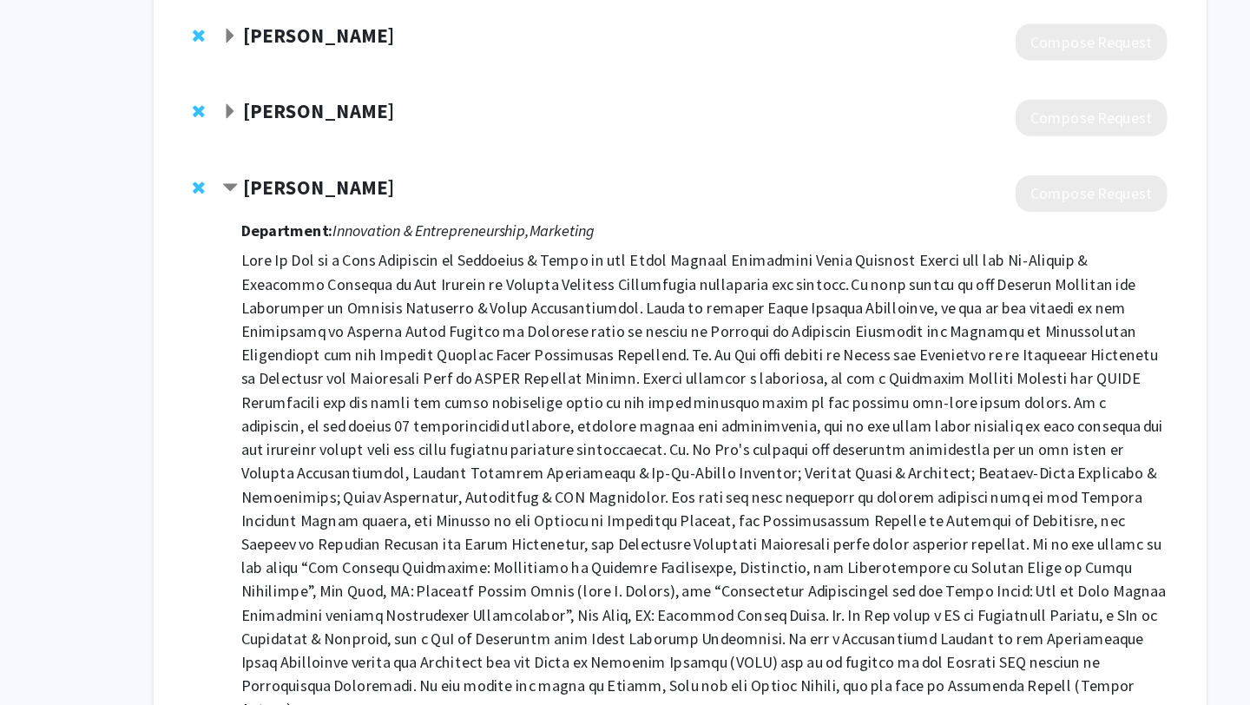
click at [364, 587] on p at bounding box center [646, 510] width 817 height 417
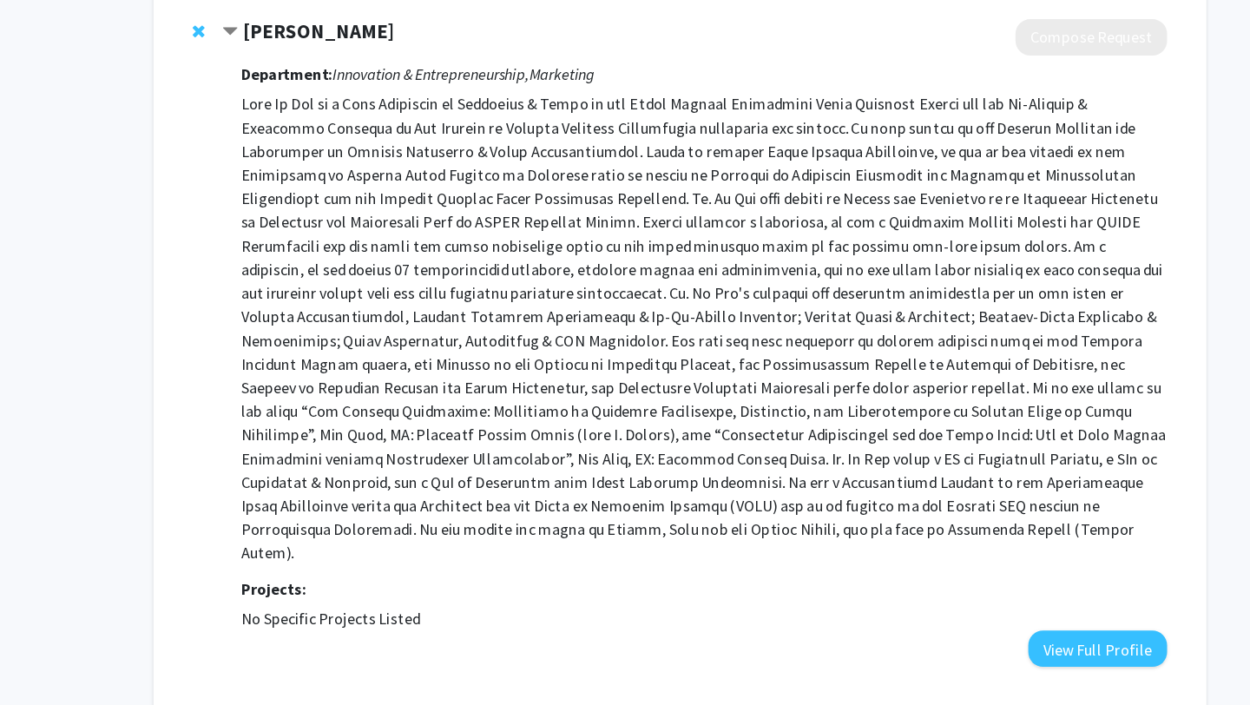
scroll to position [311, 0]
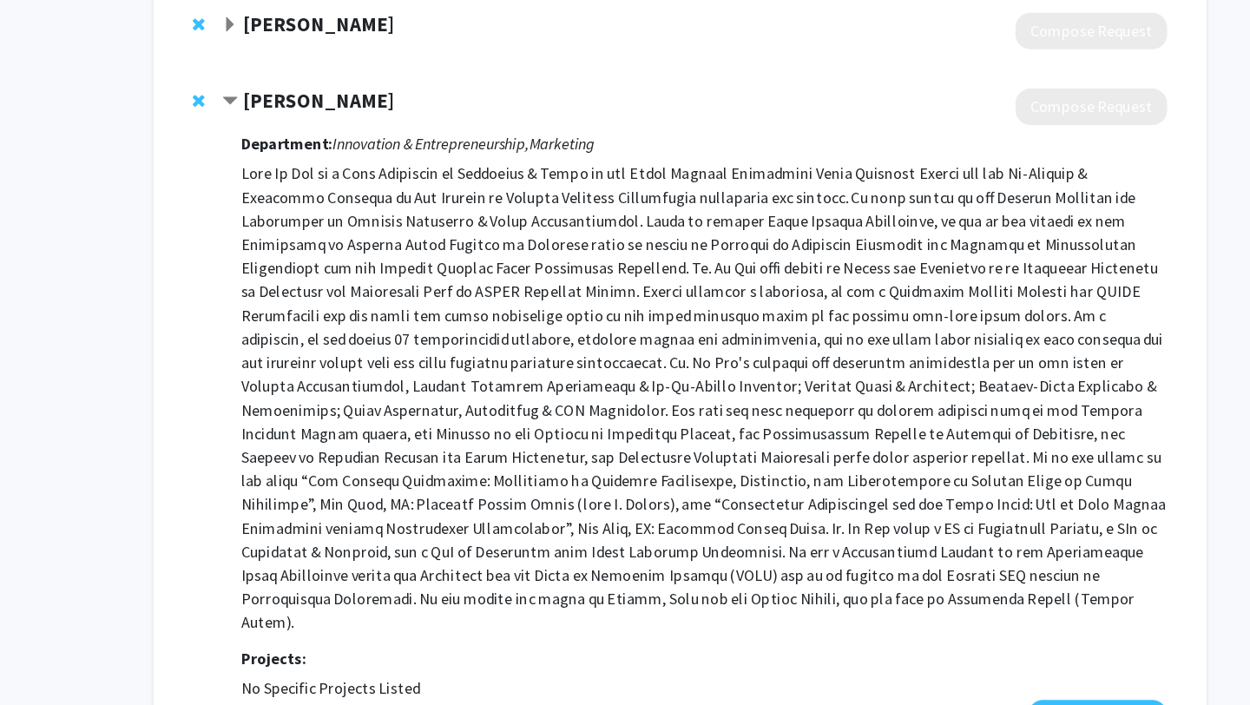
drag, startPoint x: 347, startPoint y: 93, endPoint x: 242, endPoint y: 109, distance: 106.2
click at [242, 109] on div "Joel Le Bon Compose Request Department: Innovation & Entrepreneurship, Marketin…" at bounding box center [625, 385] width 894 height 606
drag, startPoint x: 242, startPoint y: 108, endPoint x: 359, endPoint y: 108, distance: 116.3
click at [359, 108] on div "Joel Le Bon" at bounding box center [408, 110] width 375 height 22
copy strong "Joel Le Bon"
